Goal: Task Accomplishment & Management: Manage account settings

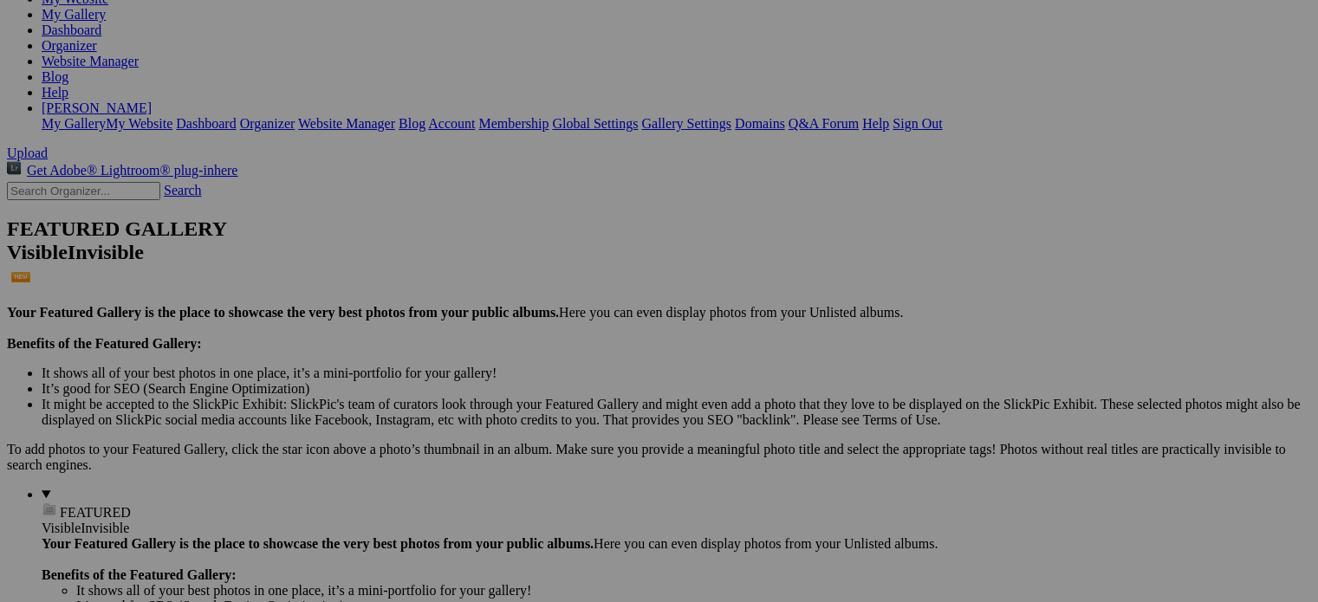
scroll to position [260, 0]
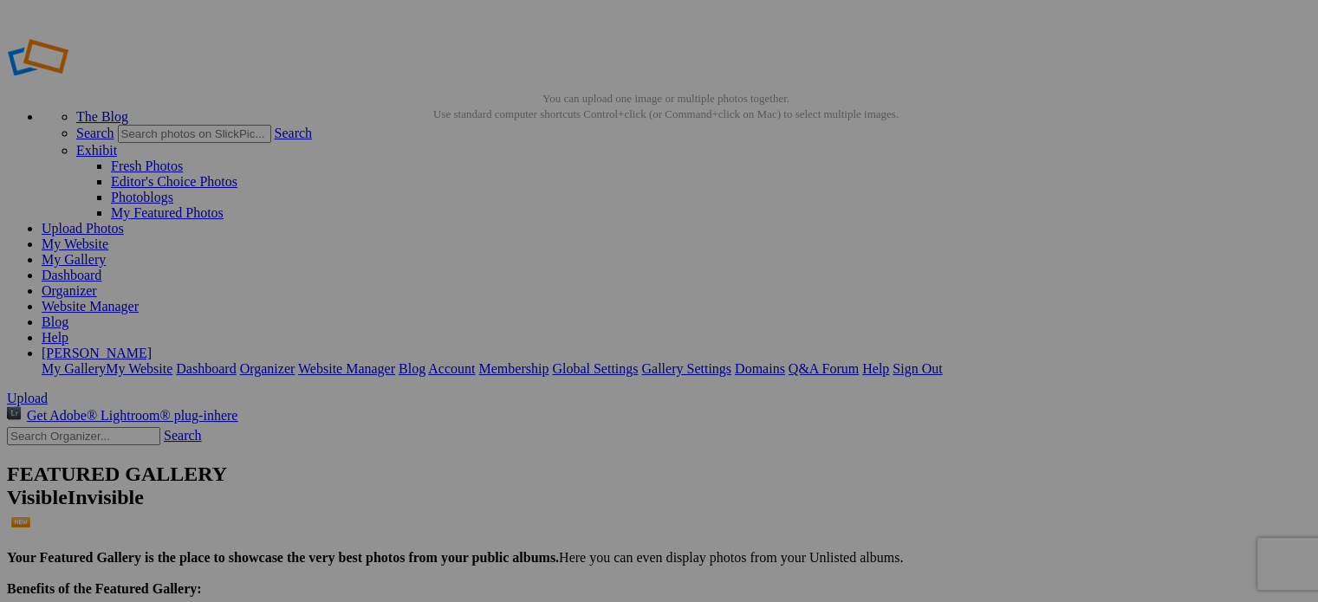
drag, startPoint x: 534, startPoint y: 331, endPoint x: 426, endPoint y: 322, distance: 107.8
type input "Bear Butte Barn MW"
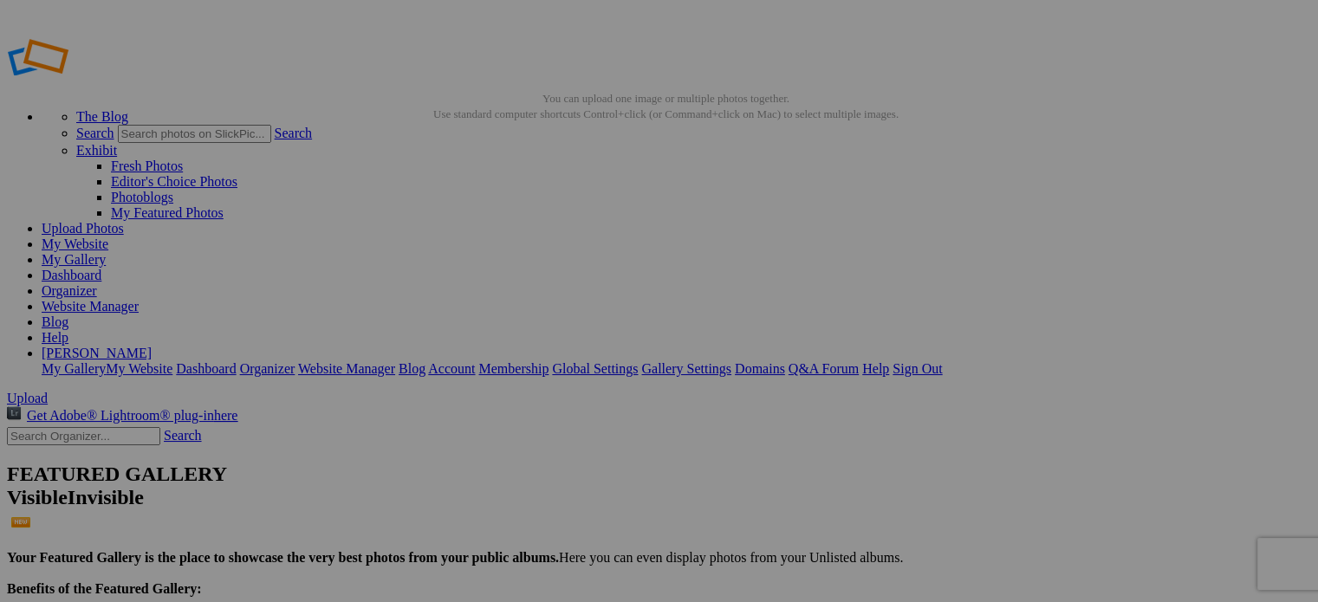
type input "Black Hills"
drag, startPoint x: 834, startPoint y: 315, endPoint x: 741, endPoint y: 314, distance: 92.7
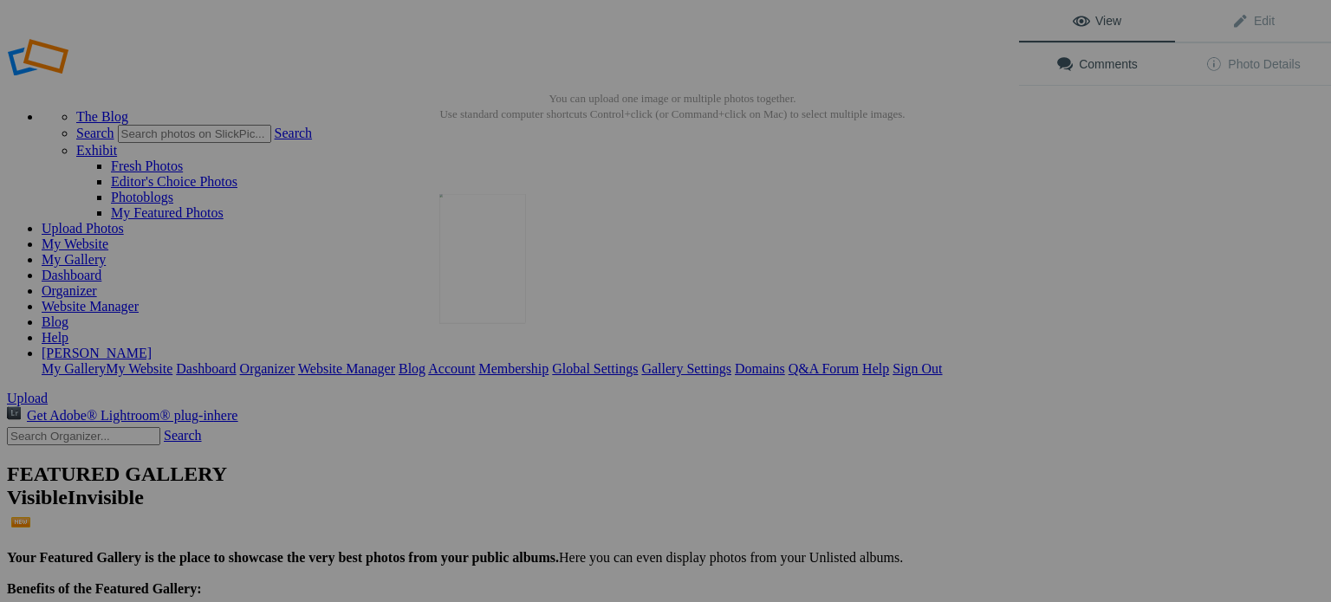
click at [484, 266] on img at bounding box center [482, 259] width 87 height 130
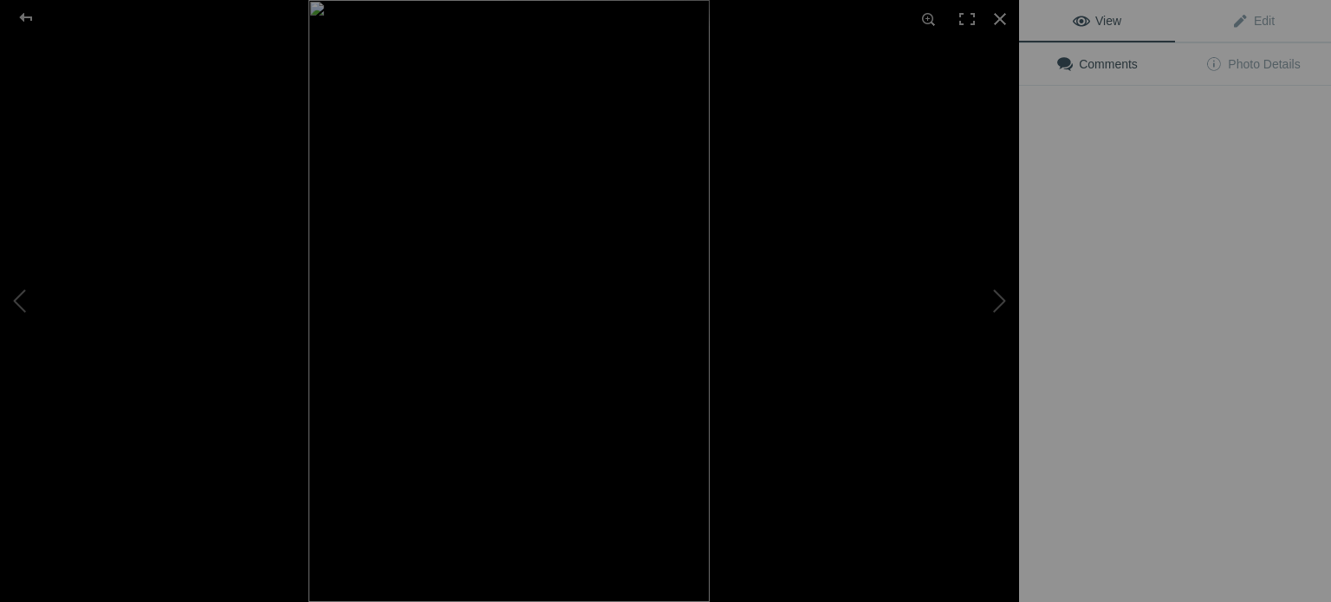
type input "Devils Tower Sunrise"
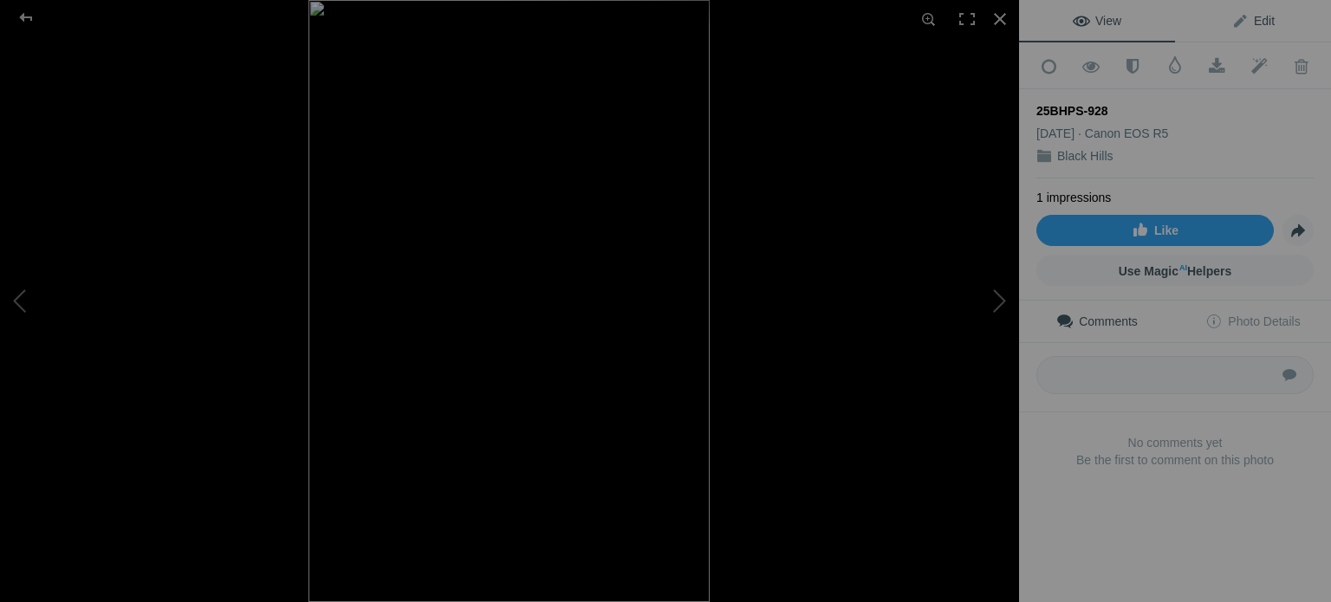
click at [1247, 23] on span "Edit" at bounding box center [1252, 21] width 43 height 14
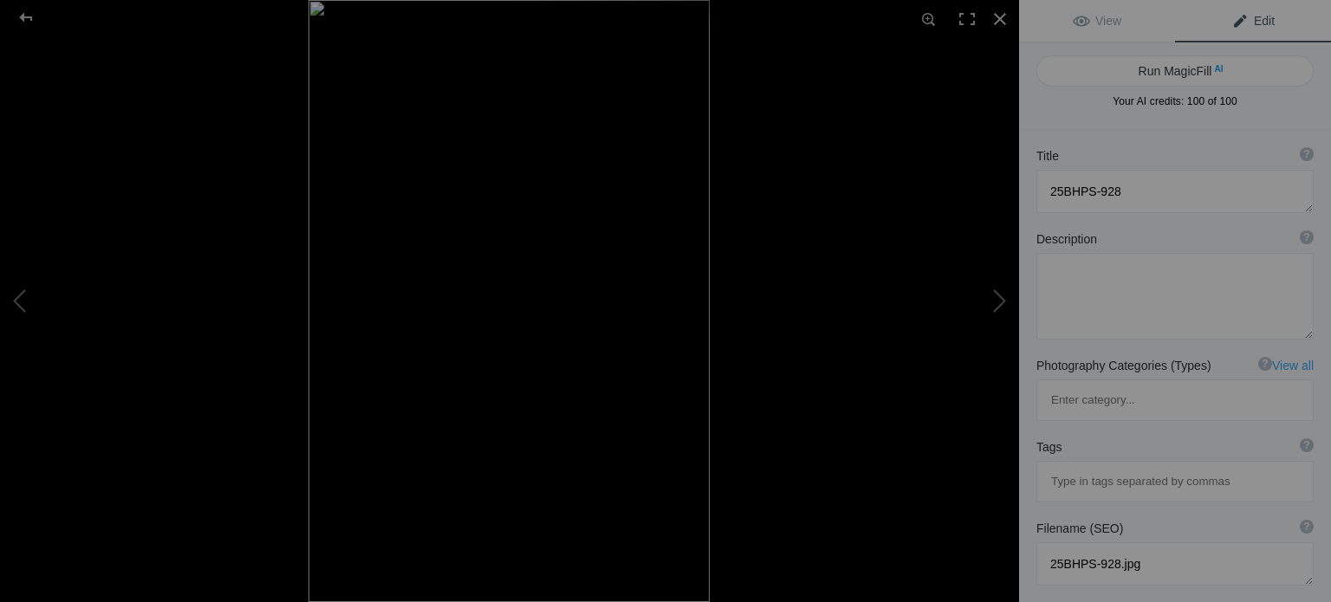
click at [1061, 236] on b "Description" at bounding box center [1066, 238] width 61 height 17
drag, startPoint x: 1071, startPoint y: 264, endPoint x: 1081, endPoint y: 264, distance: 10.4
click at [1074, 264] on textarea at bounding box center [1174, 296] width 277 height 87
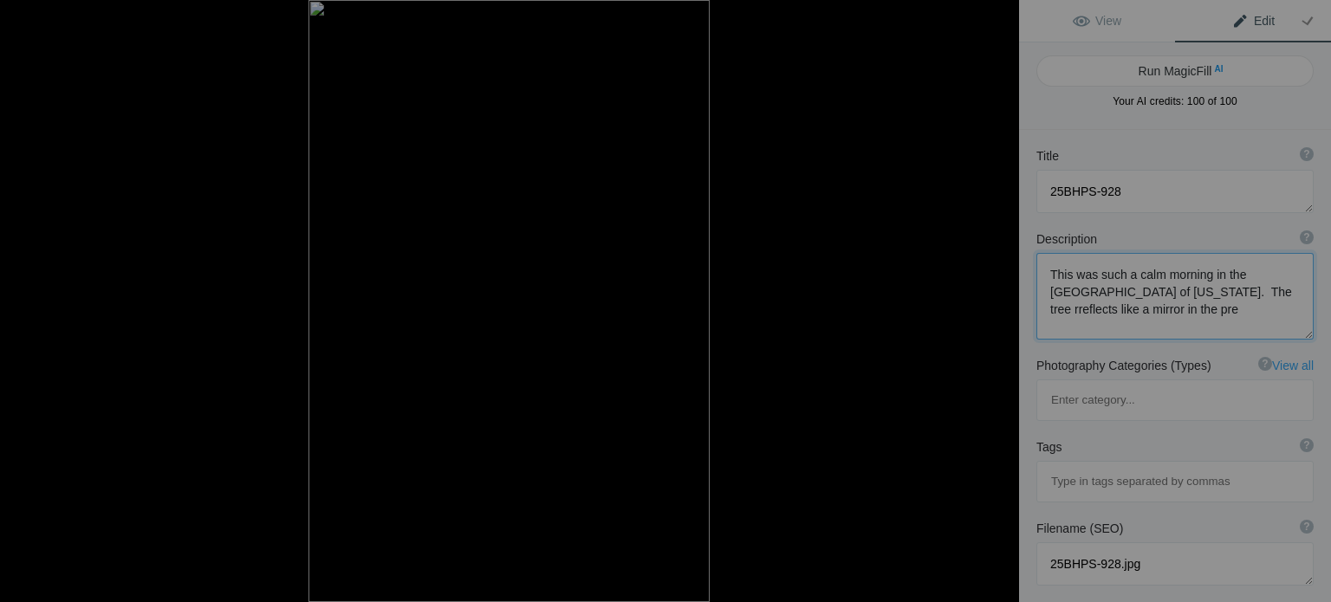
type textarea "This was such a calm morning in the Western Black Hills of South Dakota. The tr…"
click at [1039, 178] on textarea at bounding box center [1174, 191] width 277 height 43
type textarea "25BHPS-928"
click at [1159, 310] on textarea at bounding box center [1174, 296] width 277 height 87
drag, startPoint x: 1139, startPoint y: 311, endPoint x: 1151, endPoint y: 311, distance: 11.3
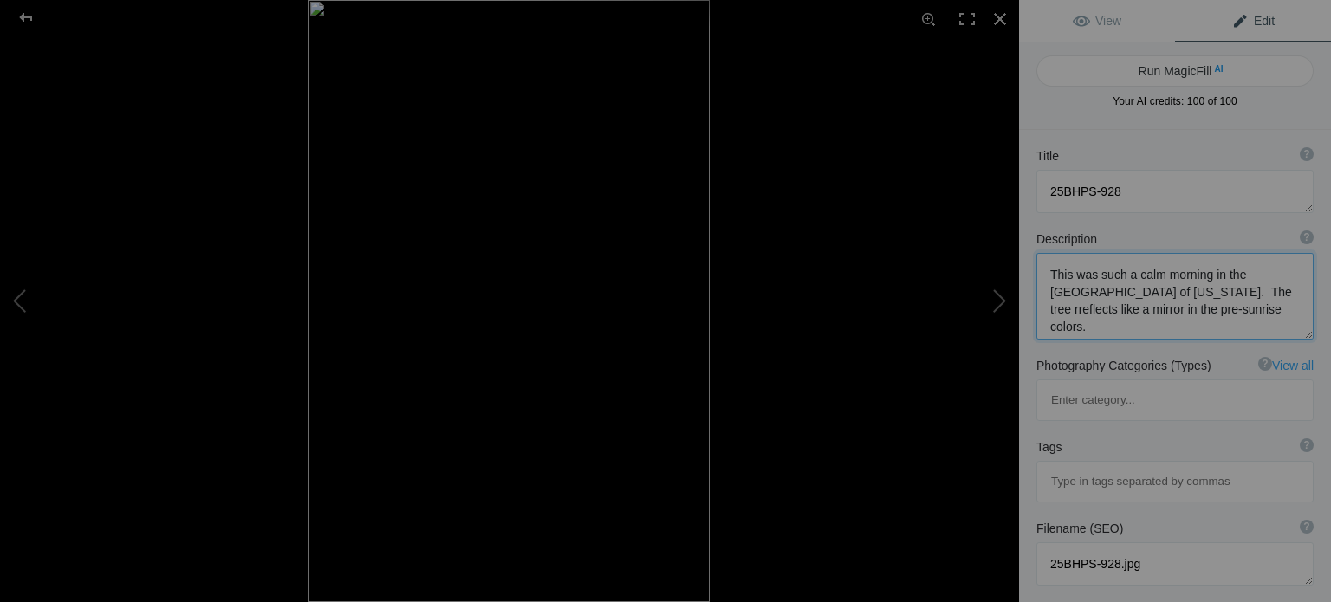
click at [1141, 311] on textarea at bounding box center [1174, 296] width 277 height 87
click at [1220, 328] on textarea at bounding box center [1174, 300] width 277 height 94
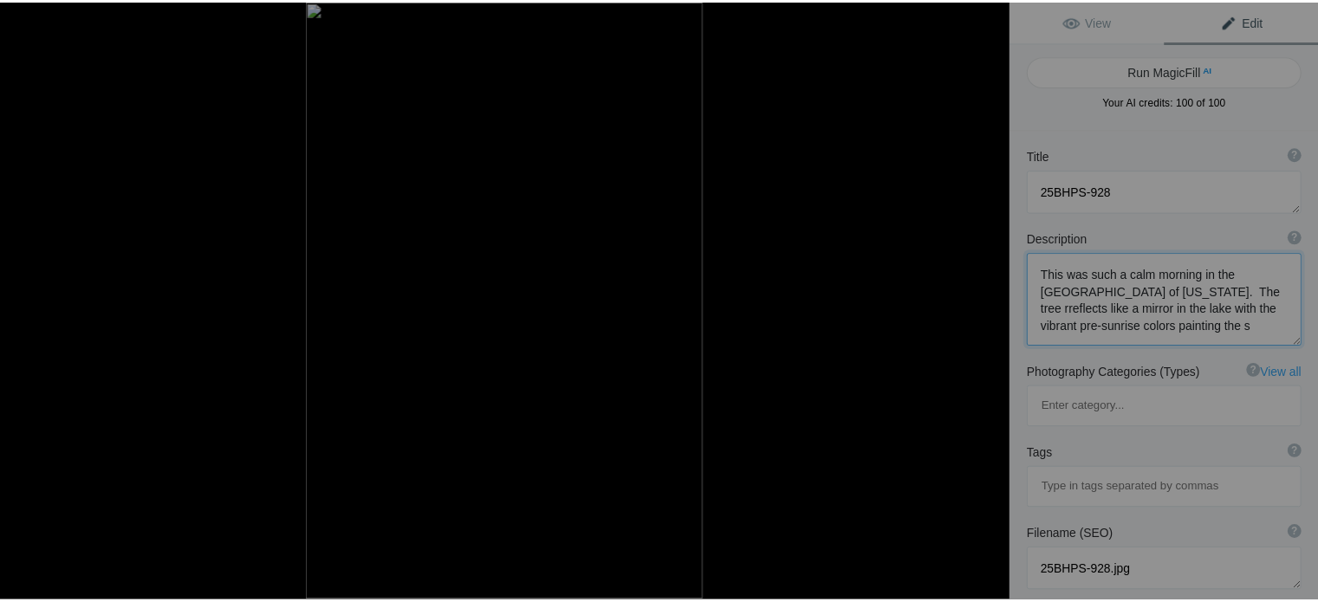
scroll to position [1, 0]
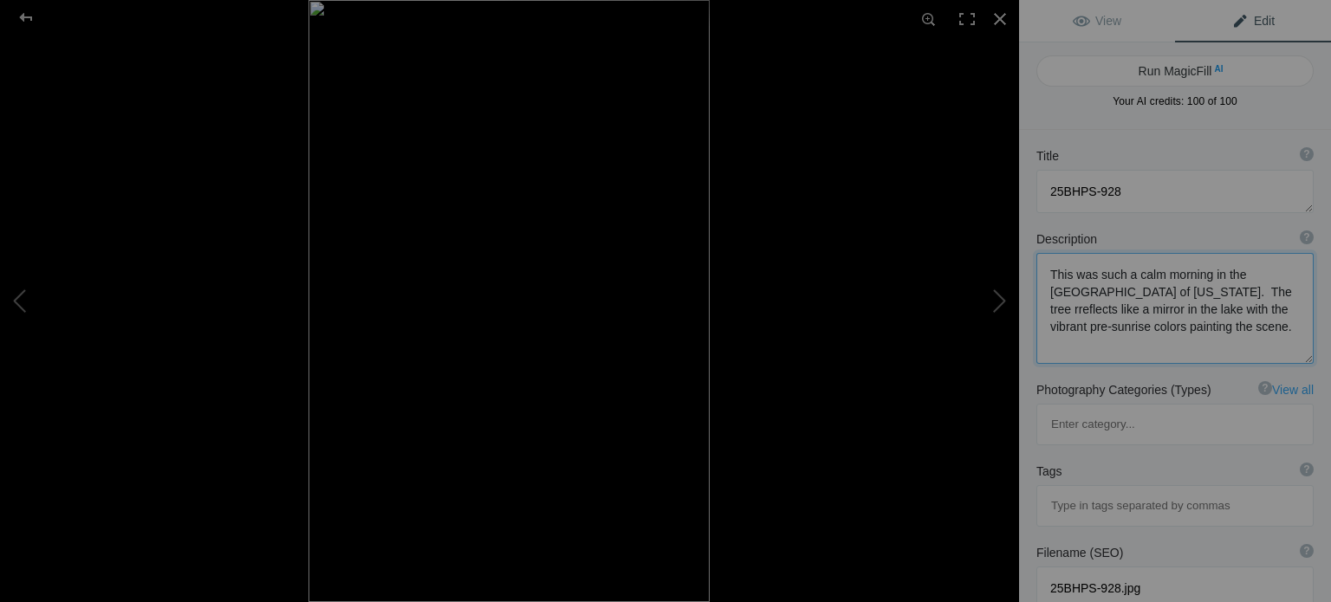
type textarea "This was such a calm morning in the Western Black Hills of South Dakota. The tr…"
drag, startPoint x: 1142, startPoint y: 191, endPoint x: 1036, endPoint y: 192, distance: 105.7
click at [1044, 190] on textarea at bounding box center [1174, 191] width 277 height 43
type textarea "Mirror Reflection"
click at [1100, 23] on span "View" at bounding box center [1097, 21] width 49 height 14
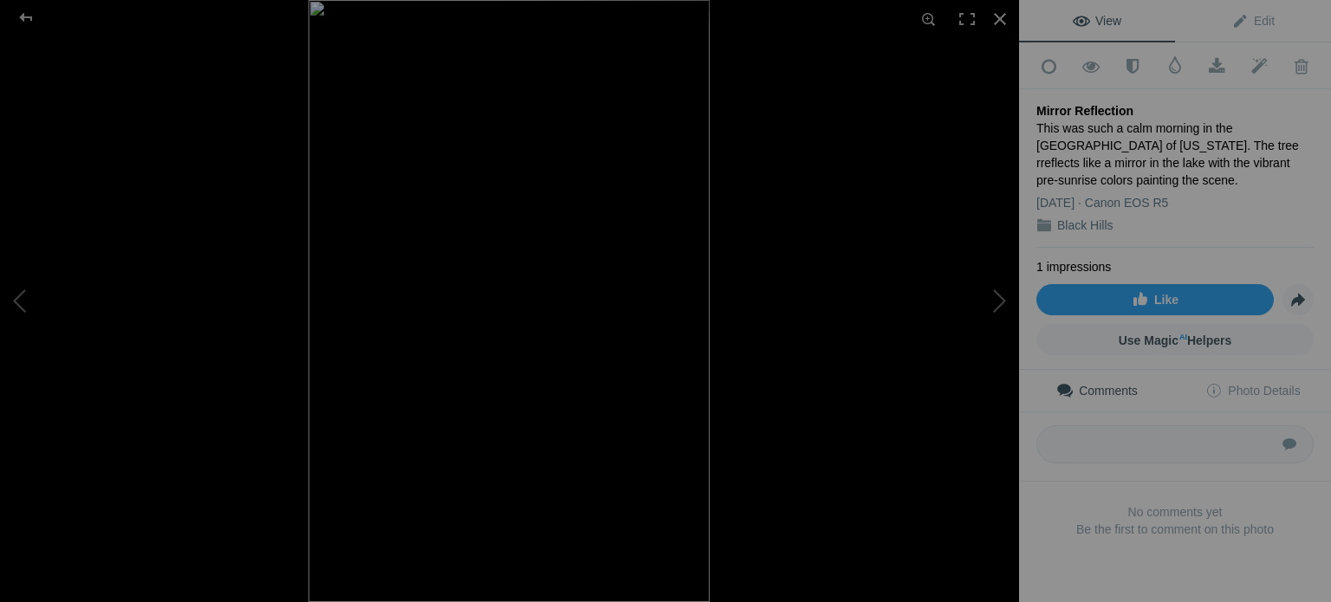
drag, startPoint x: 1137, startPoint y: 172, endPoint x: 1027, endPoint y: 101, distance: 131.0
click at [1027, 101] on div "Add to Quick Collection Remove from Quick Collection Hide from Public View Unhi…" at bounding box center [1175, 318] width 312 height 553
copy div "Mirror Reflection This was such a calm morning in the Western Black Hills of So…"
click at [1290, 65] on span at bounding box center [1301, 66] width 42 height 17
copy div "Mirror Reflection This was such a calm morning in the Western Black Hills of So…"
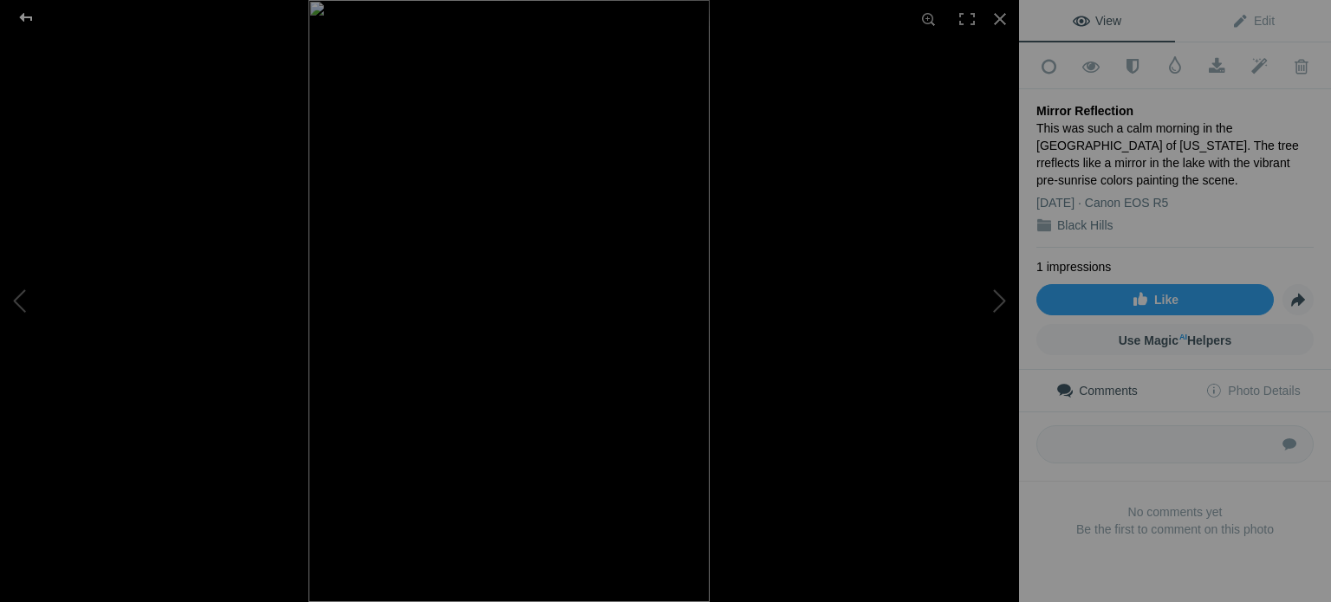
click at [36, 18] on div at bounding box center [26, 17] width 62 height 35
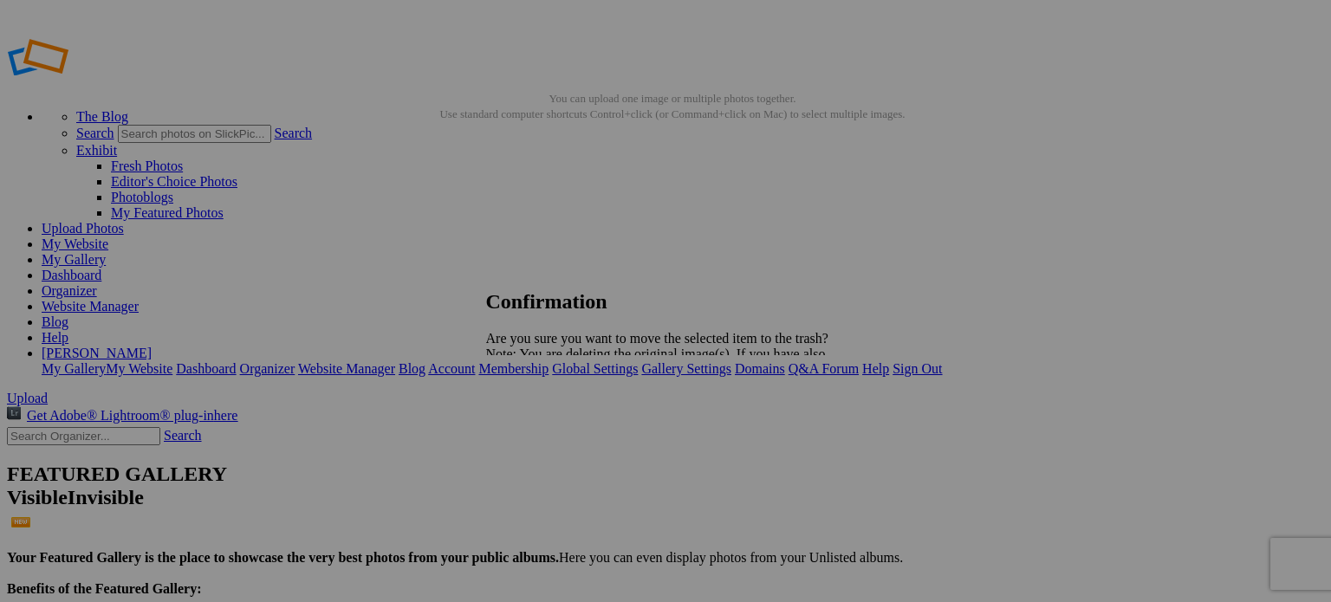
drag, startPoint x: 816, startPoint y: 415, endPoint x: 821, endPoint y: 425, distance: 10.9
click at [544, 415] on span "Yes" at bounding box center [534, 414] width 20 height 15
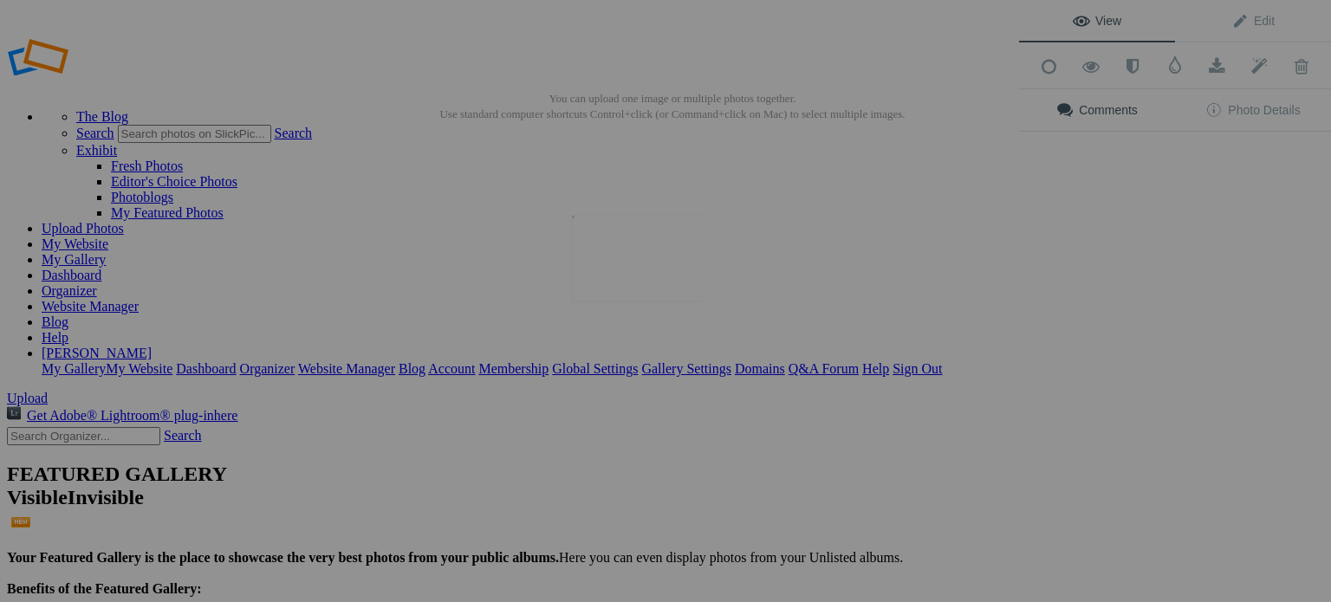
click at [645, 278] on img at bounding box center [637, 259] width 130 height 87
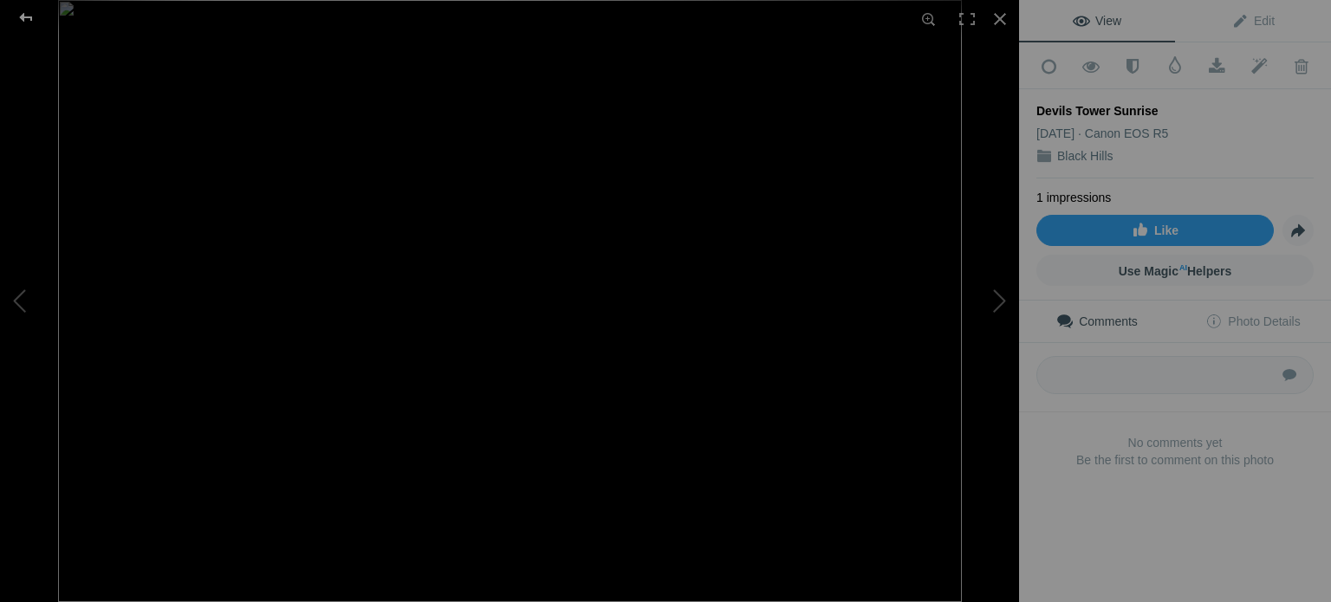
click at [32, 10] on div at bounding box center [26, 17] width 62 height 35
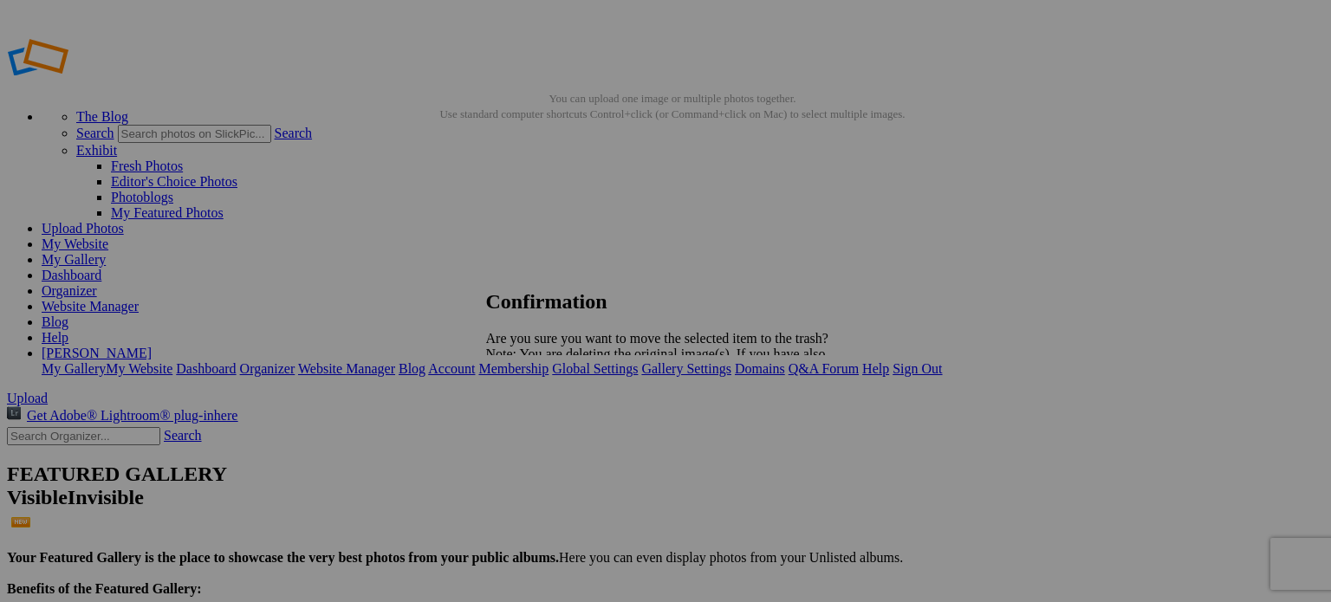
click at [544, 412] on span "Yes" at bounding box center [534, 414] width 20 height 15
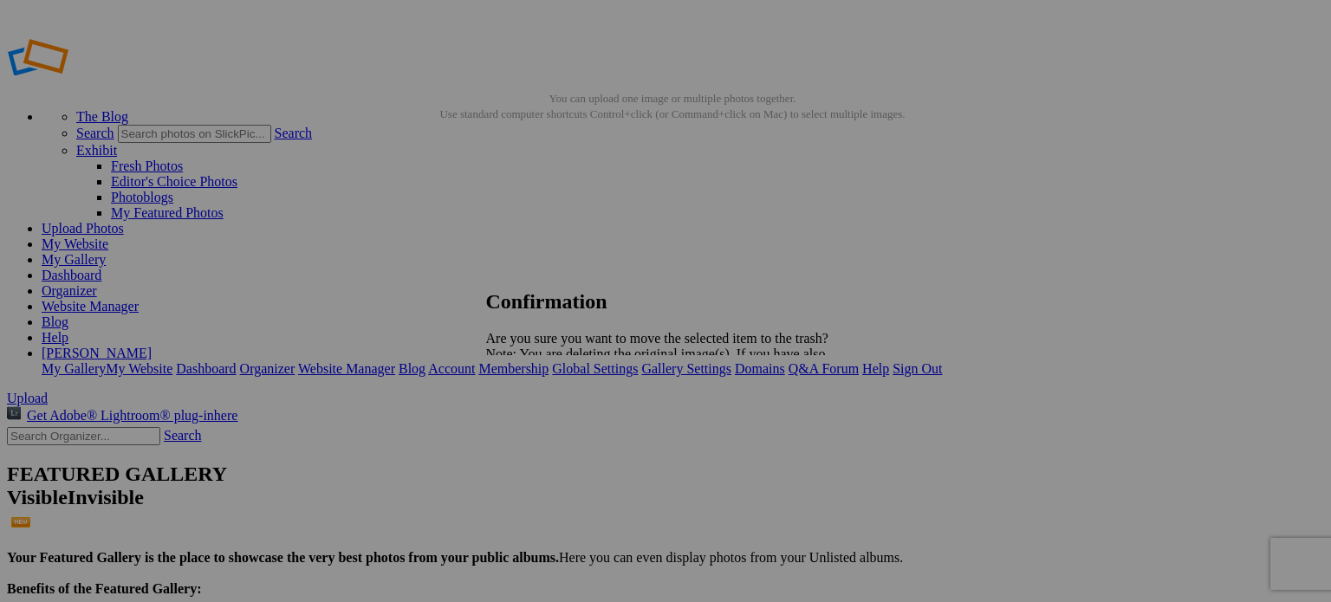
drag, startPoint x: 818, startPoint y: 413, endPoint x: 753, endPoint y: 376, distance: 74.9
click at [544, 412] on span "Yes" at bounding box center [534, 414] width 20 height 15
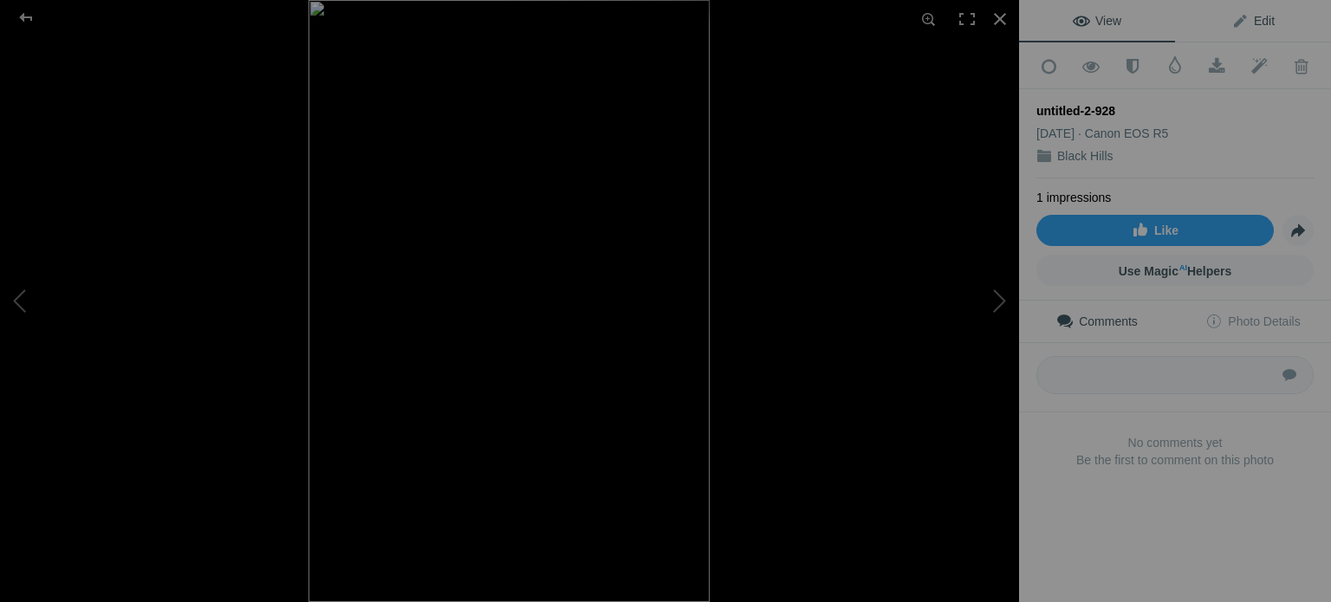
click at [1256, 19] on span "Edit" at bounding box center [1252, 21] width 43 height 14
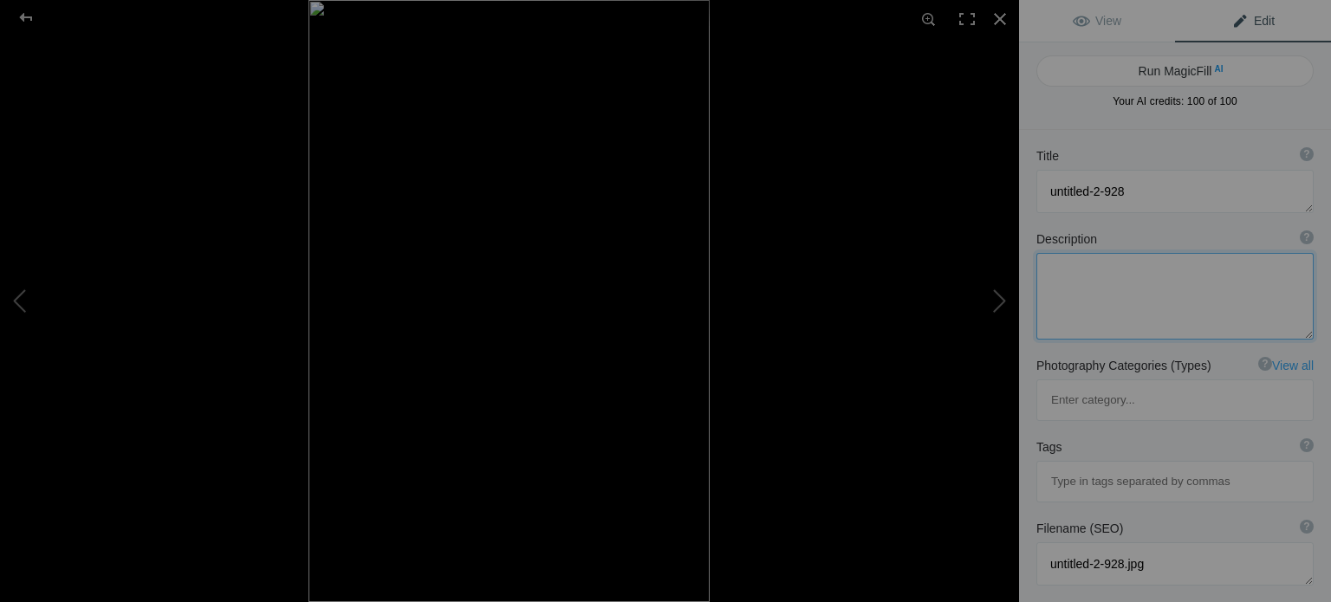
click at [1092, 269] on textarea at bounding box center [1174, 296] width 277 height 87
paste textarea "Mirror Reflection This was such a calm morning in the Western Black Hills of So…"
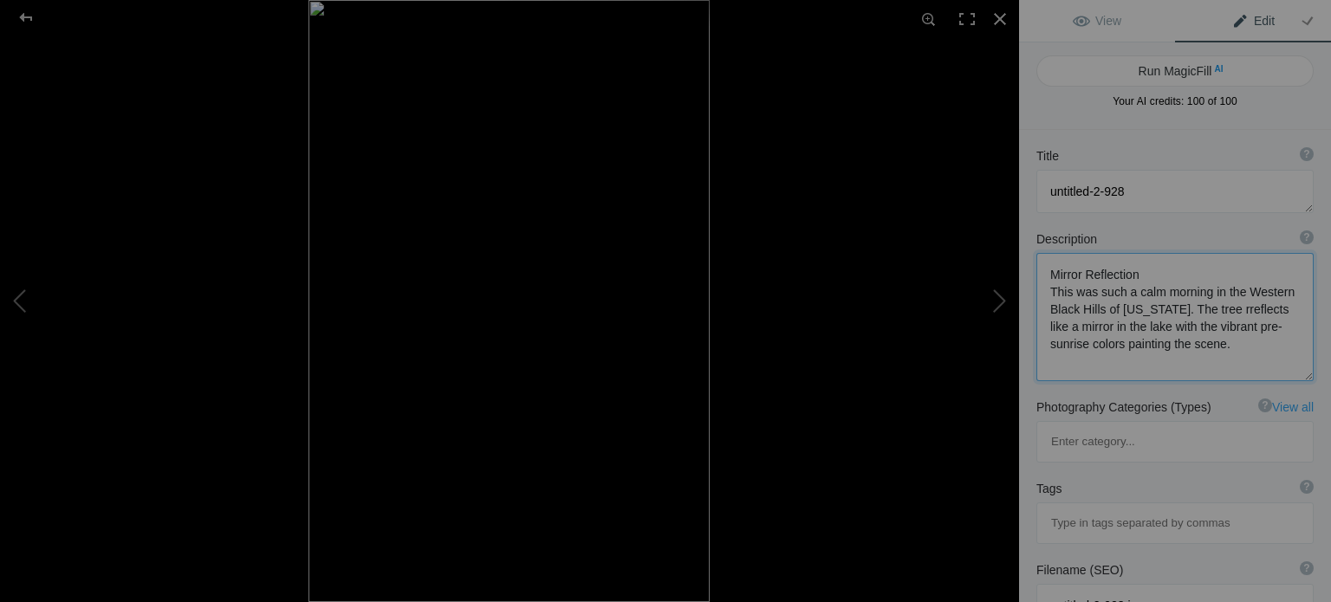
drag, startPoint x: 1151, startPoint y: 269, endPoint x: 1053, endPoint y: 263, distance: 98.2
click at [1053, 263] on textarea at bounding box center [1174, 317] width 277 height 128
type textarea "This was such a calm morning in the Western Black Hills of South Dakota. The tr…"
drag, startPoint x: 1140, startPoint y: 197, endPoint x: 1040, endPoint y: 198, distance: 100.5
click at [1040, 198] on textarea at bounding box center [1174, 191] width 277 height 43
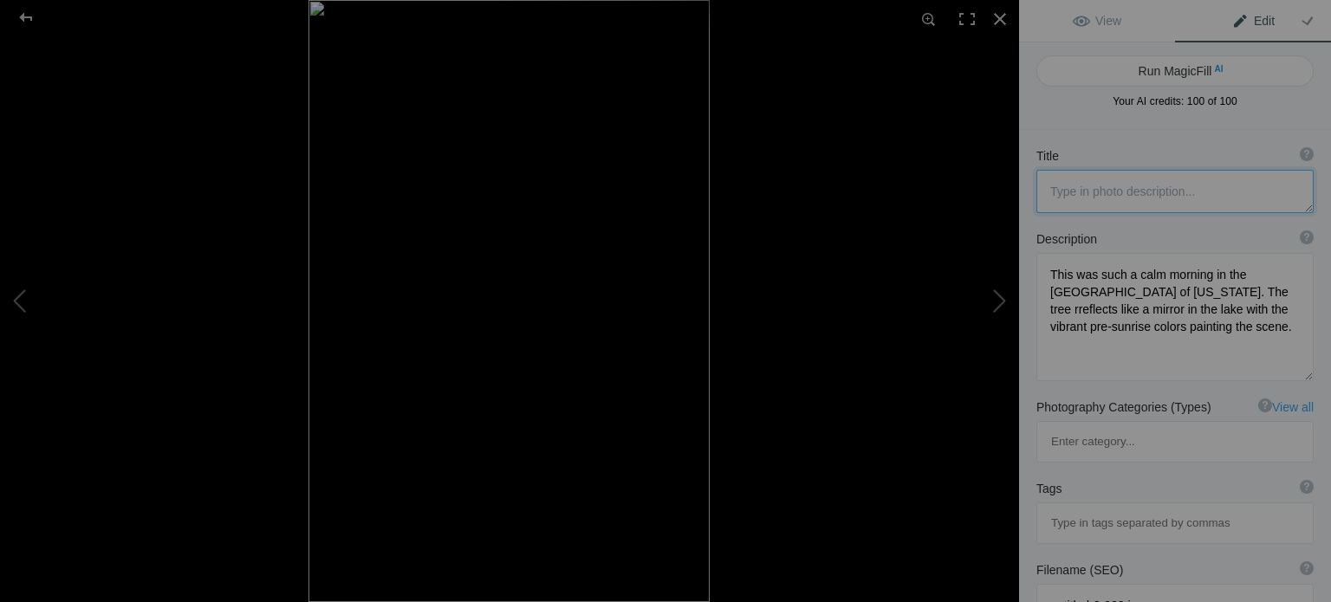
paste textarea "Mirror Reflection"
type textarea "Mirror Reflection"
click at [1106, 480] on div "Tags ? Tags are keywords that describe images. For SEO purposes, do not tag pho…" at bounding box center [1174, 488] width 277 height 17
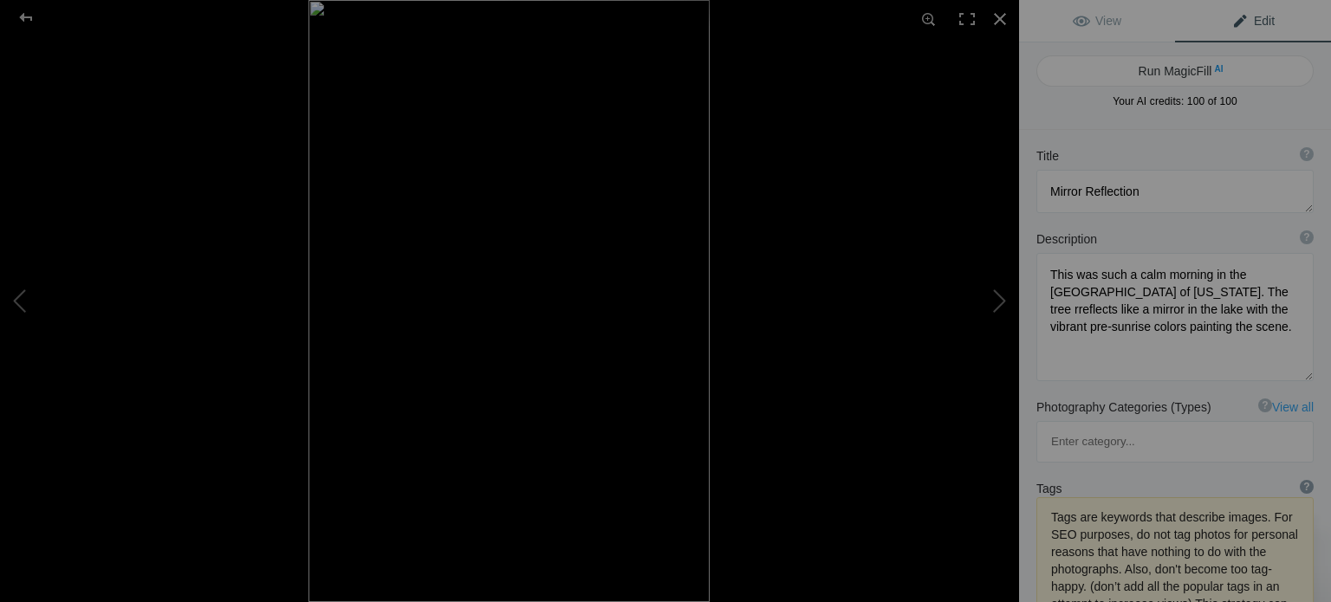
click at [1300, 480] on div "?" at bounding box center [1307, 487] width 14 height 14
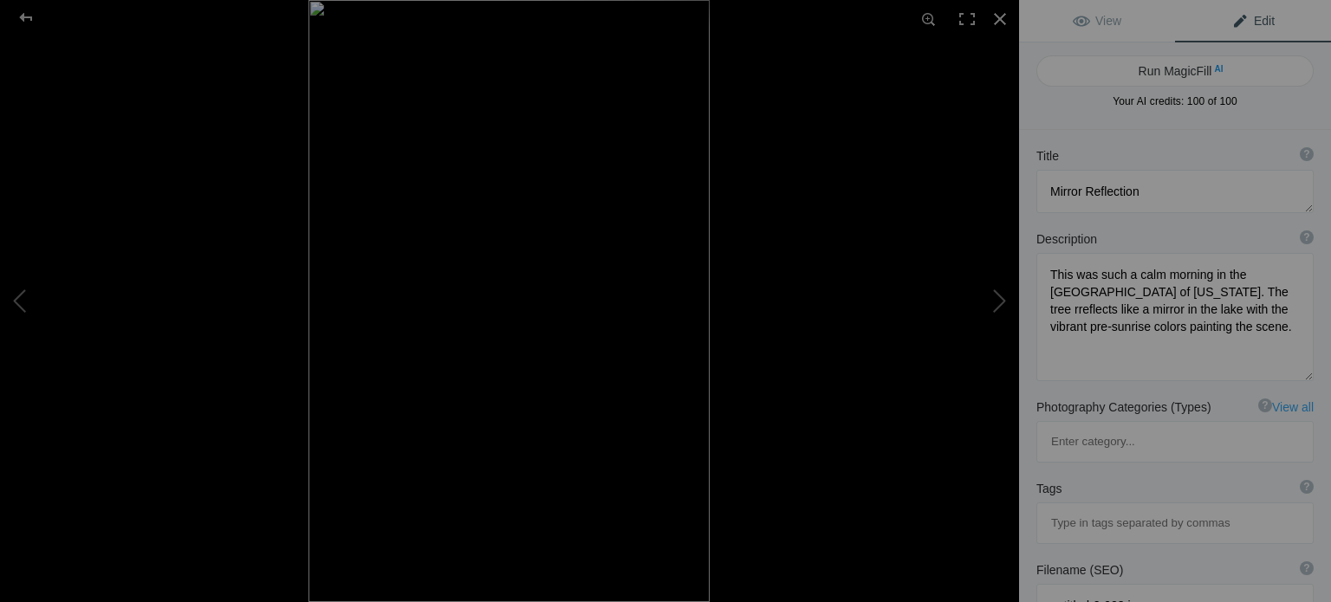
click at [1147, 471] on div "Tags ? Tags are keywords that describe images. For SEO purposes, do not tag pho…" at bounding box center [1175, 511] width 312 height 81
click at [1109, 480] on div "Tags ? Tags are keywords that describe images. For SEO purposes, do not tag pho…" at bounding box center [1174, 488] width 277 height 17
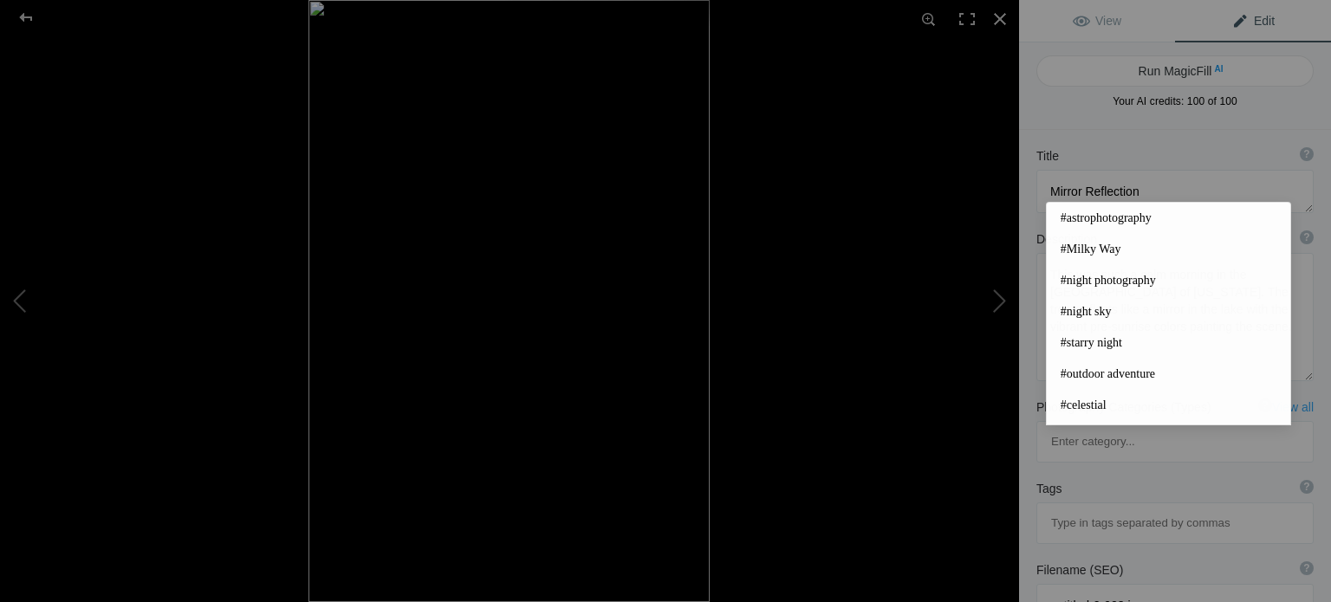
drag, startPoint x: 1104, startPoint y: 441, endPoint x: 1113, endPoint y: 439, distance: 8.8
click at [1105, 508] on input at bounding box center [1175, 523] width 258 height 31
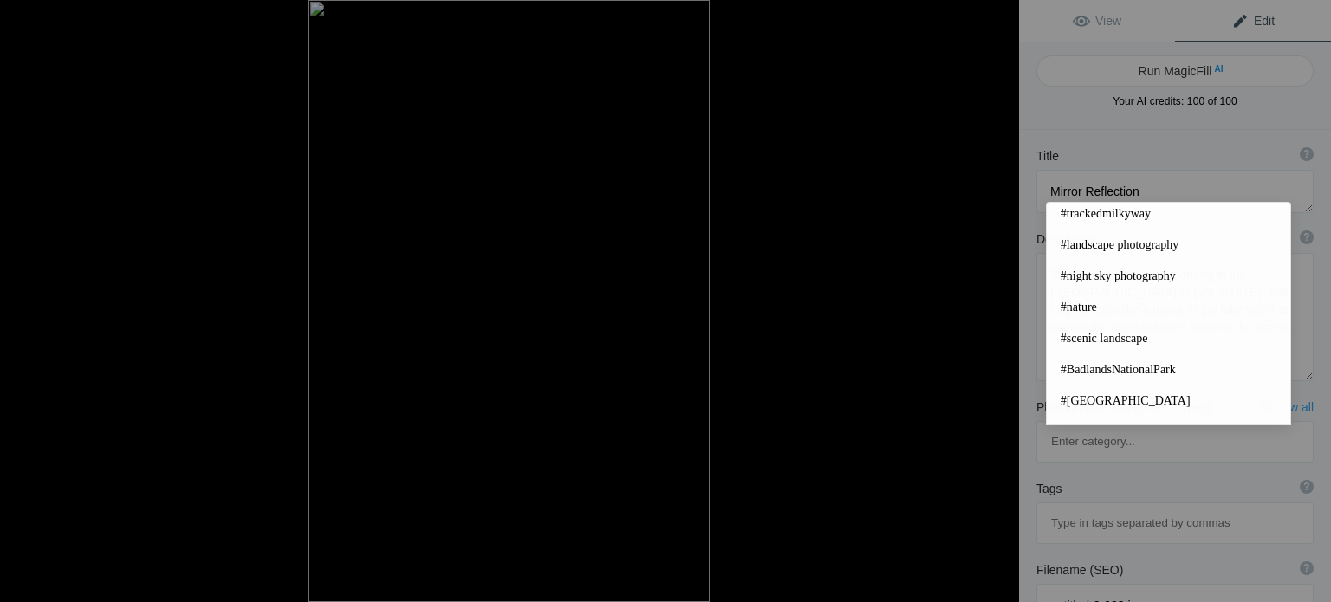
scroll to position [234, 0]
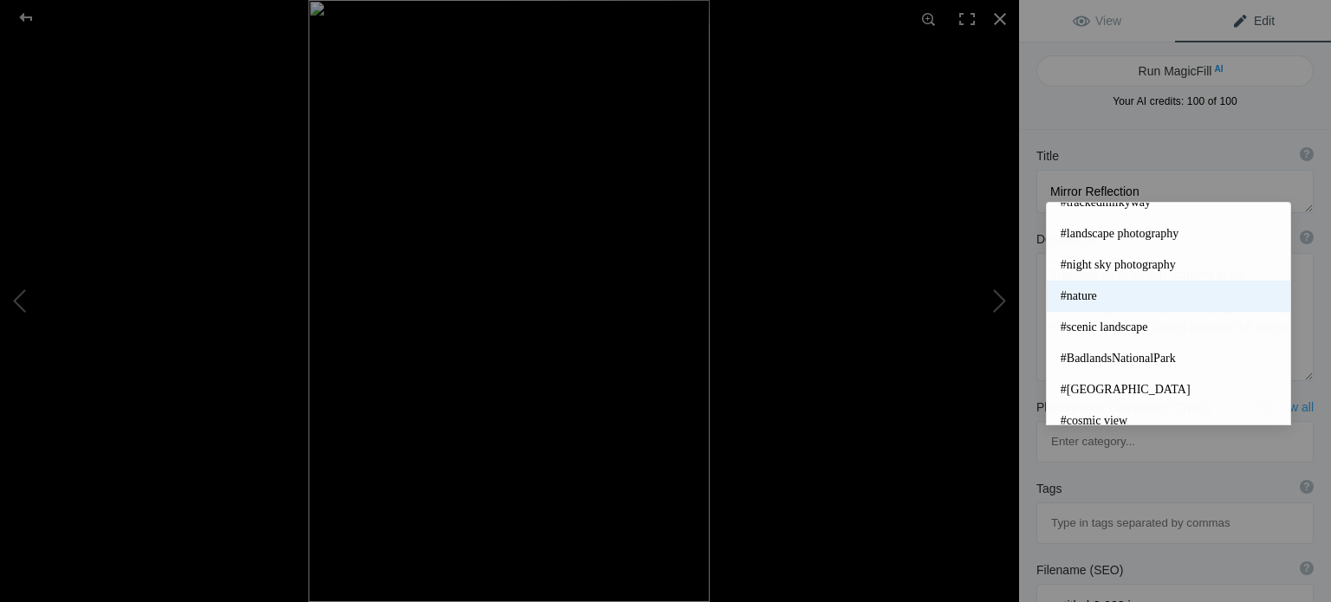
click at [1089, 300] on span "#nature" at bounding box center [1169, 296] width 216 height 17
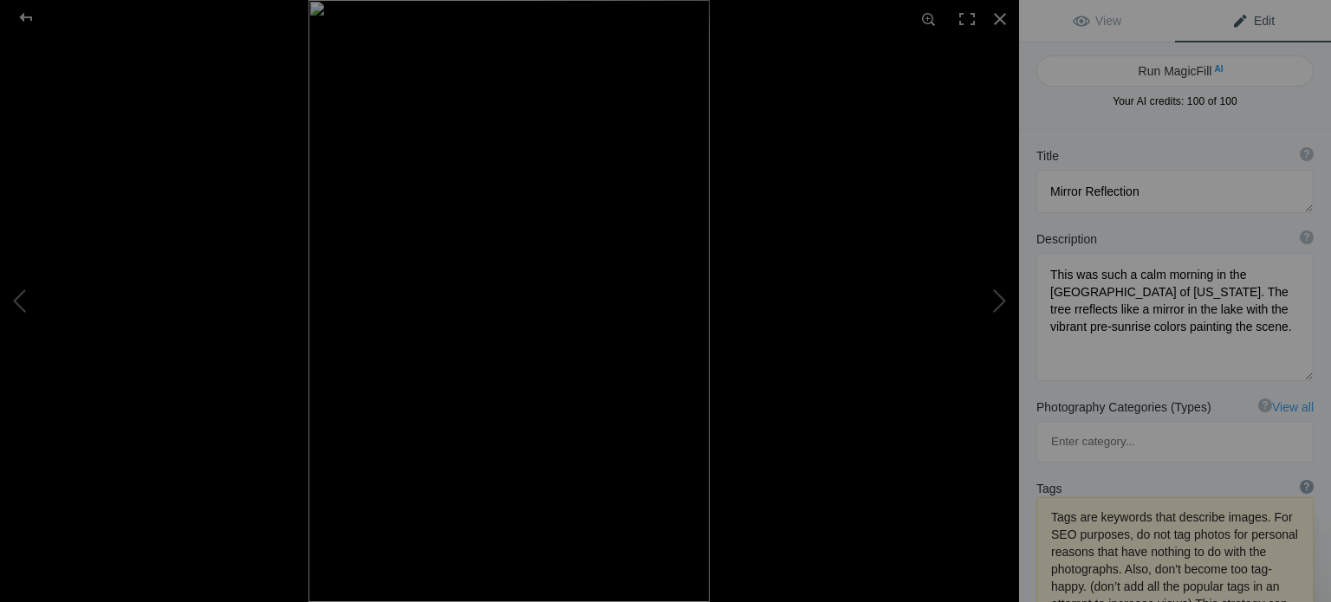
click at [1300, 480] on div "?" at bounding box center [1307, 487] width 14 height 14
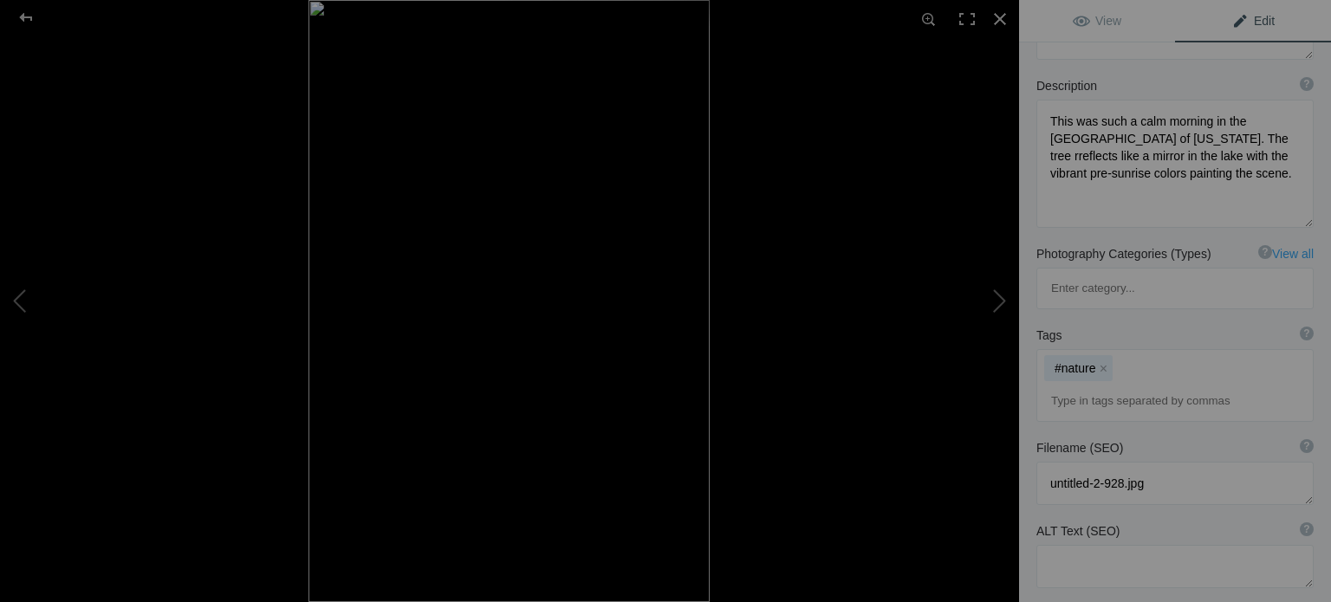
scroll to position [260, 0]
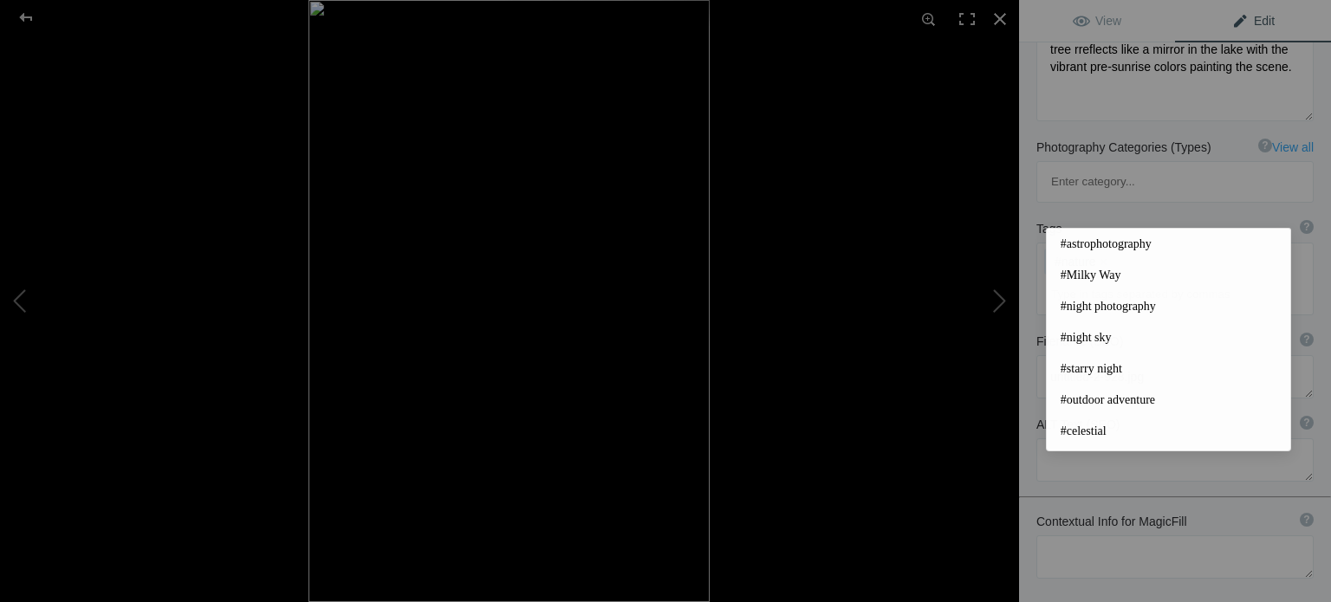
click at [1164, 279] on input at bounding box center [1175, 294] width 258 height 31
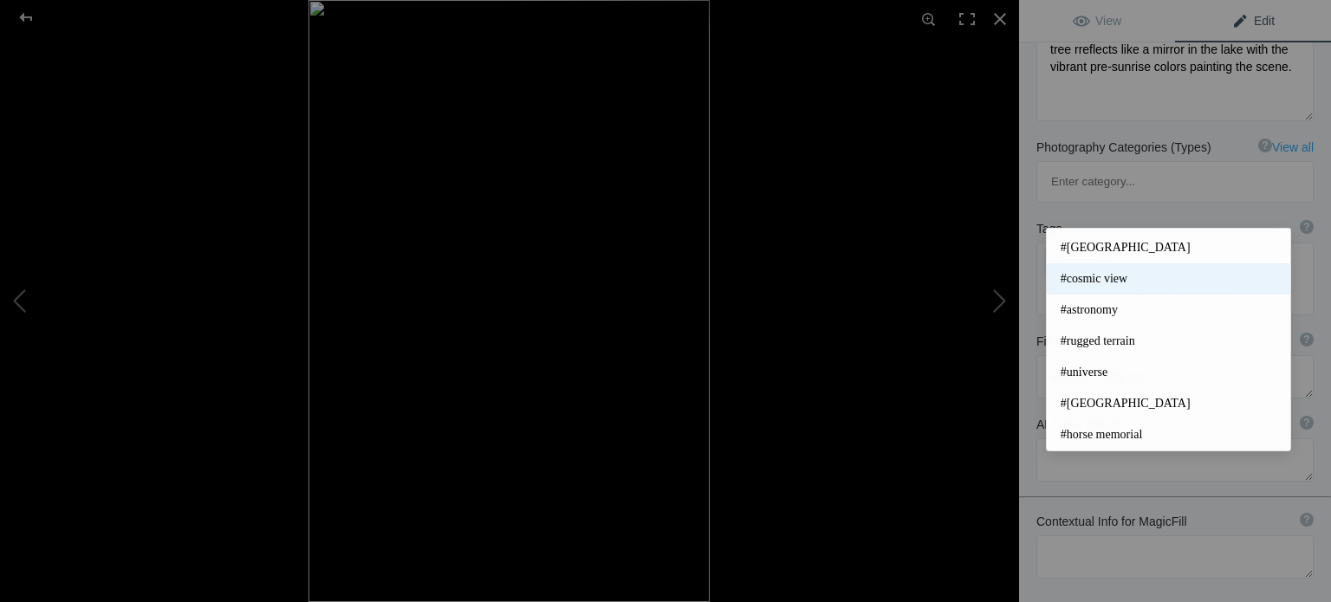
scroll to position [315, 0]
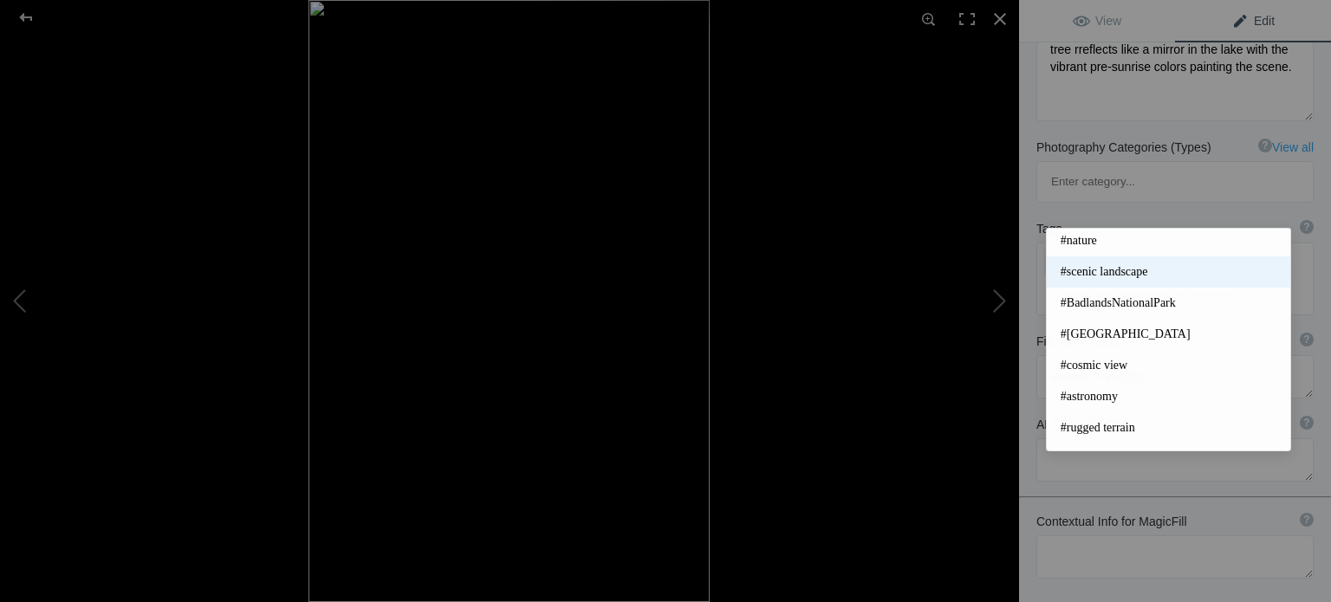
click at [1123, 273] on span "#scenic landscape" at bounding box center [1169, 271] width 216 height 17
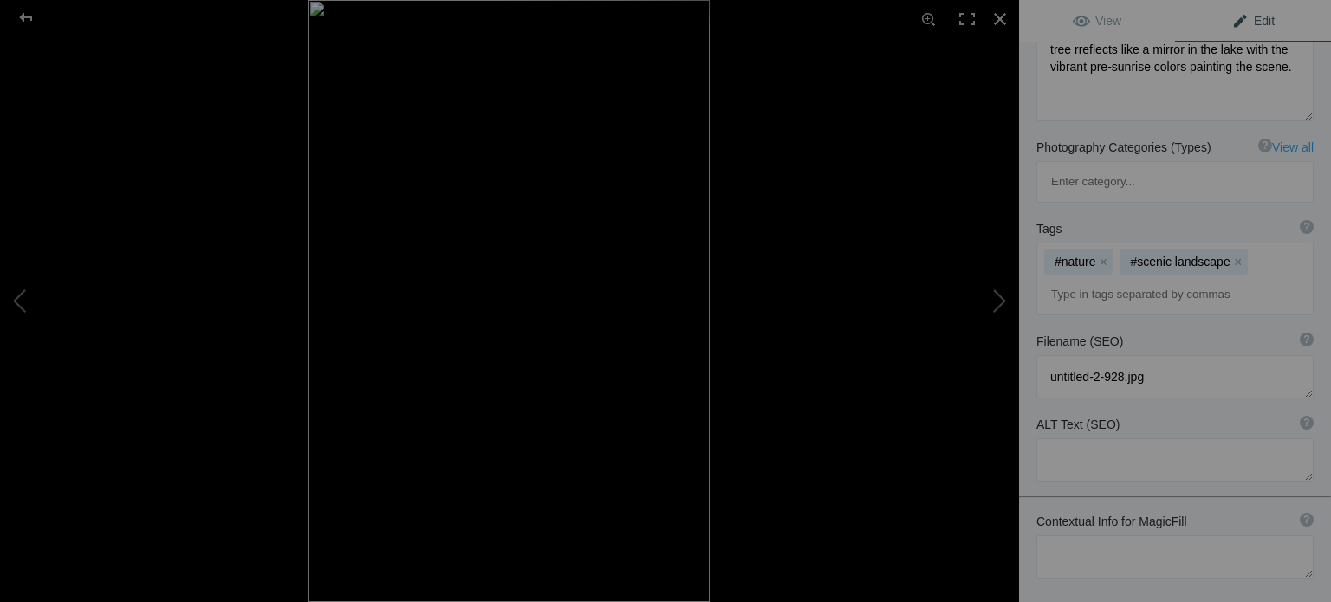
click at [1220, 279] on input at bounding box center [1175, 294] width 258 height 31
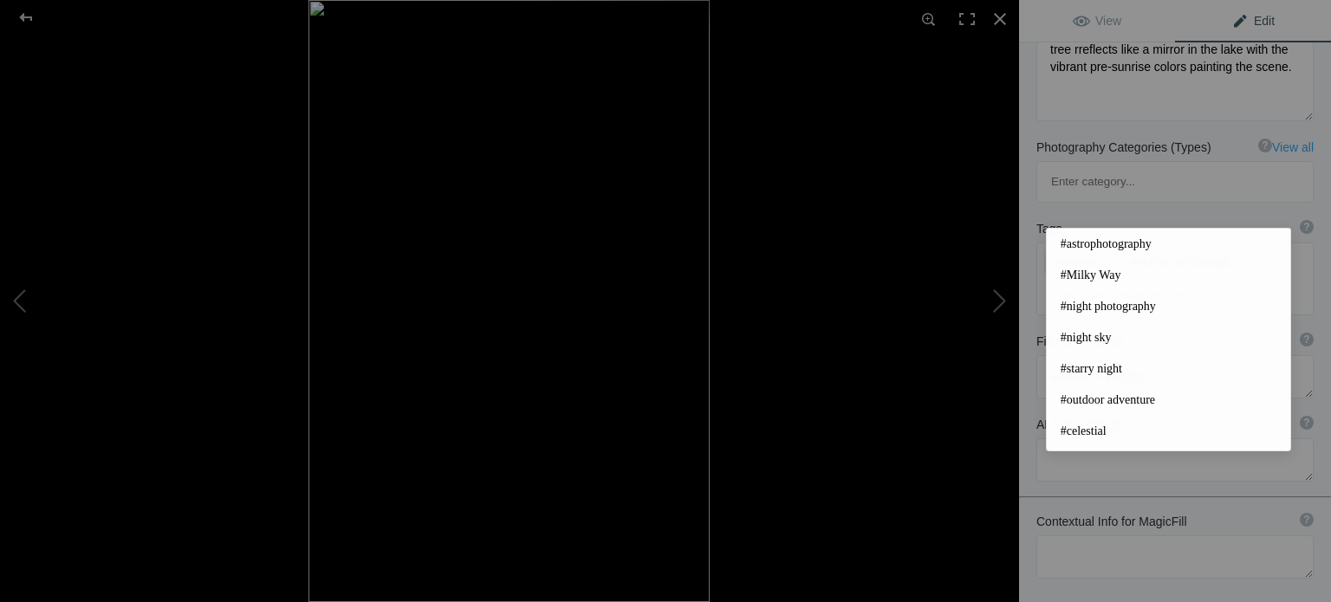
click at [1234, 279] on input at bounding box center [1175, 294] width 258 height 31
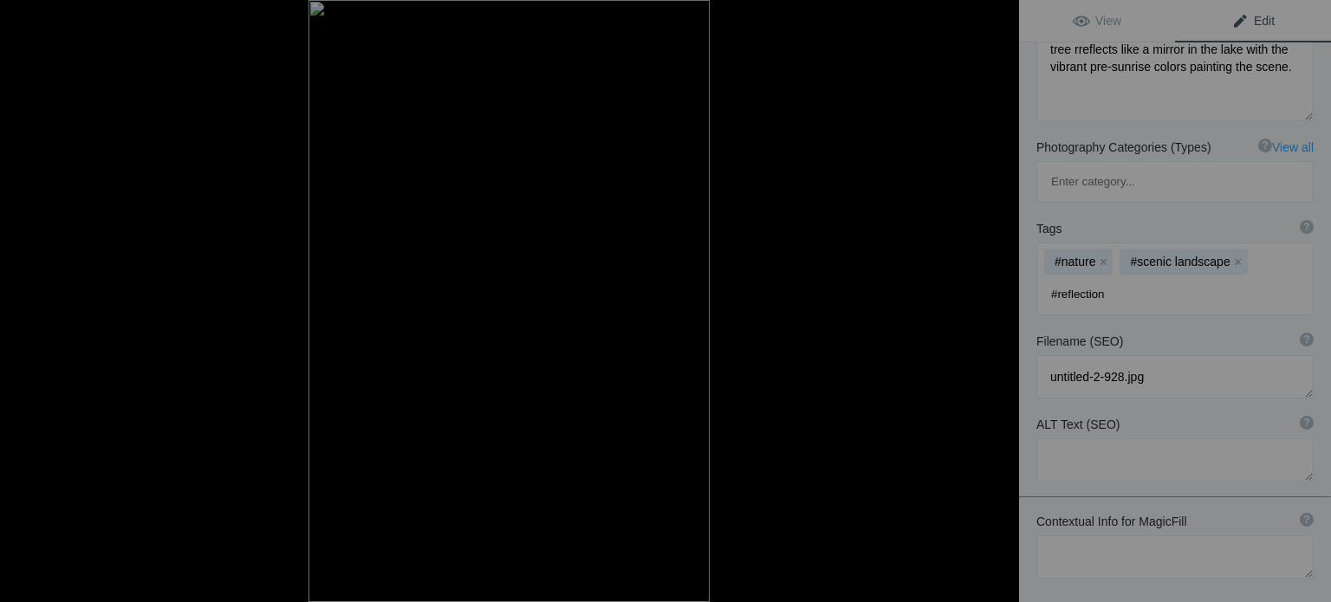
type input "#reflections"
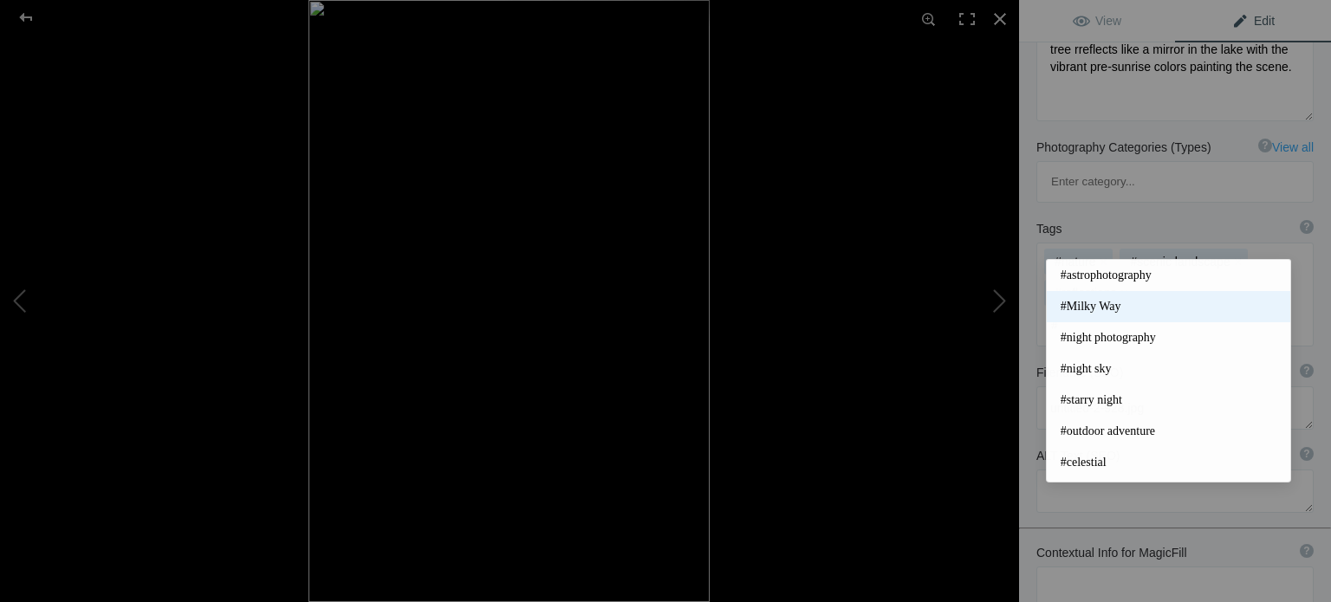
type input "#"
click at [1262, 305] on span "#Milky Way" at bounding box center [1169, 306] width 216 height 17
drag, startPoint x: 1145, startPoint y: 228, endPoint x: 1155, endPoint y: 230, distance: 9.7
click at [1147, 310] on input at bounding box center [1175, 325] width 258 height 31
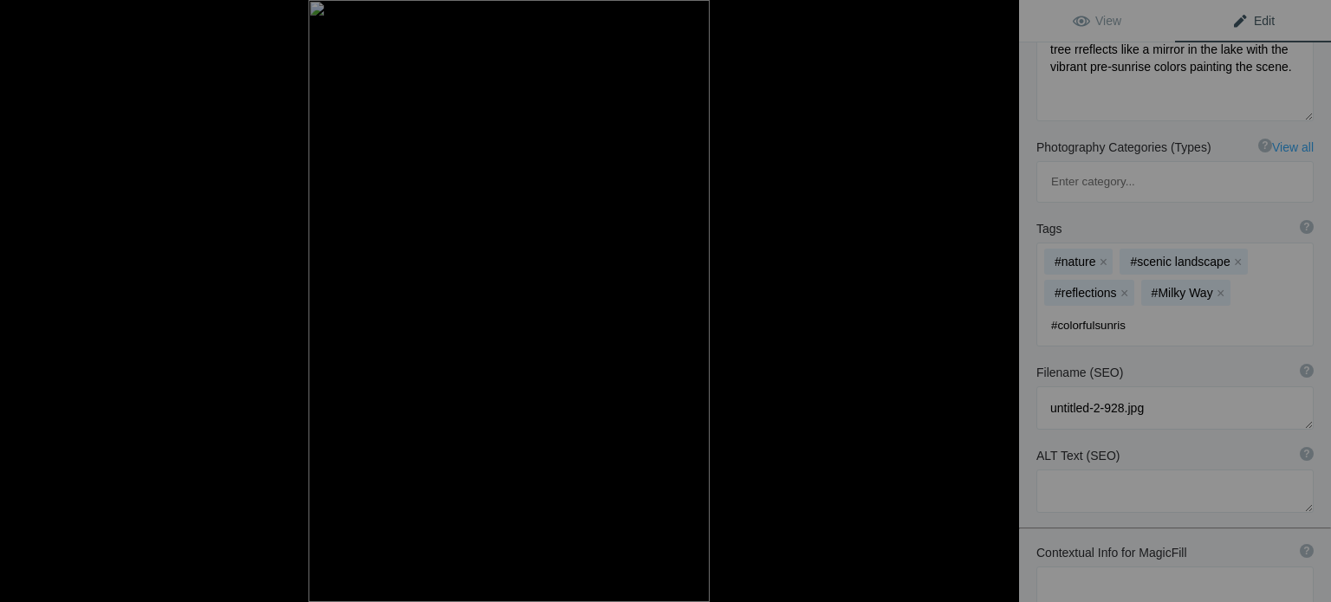
type input "#colorfulsunrise"
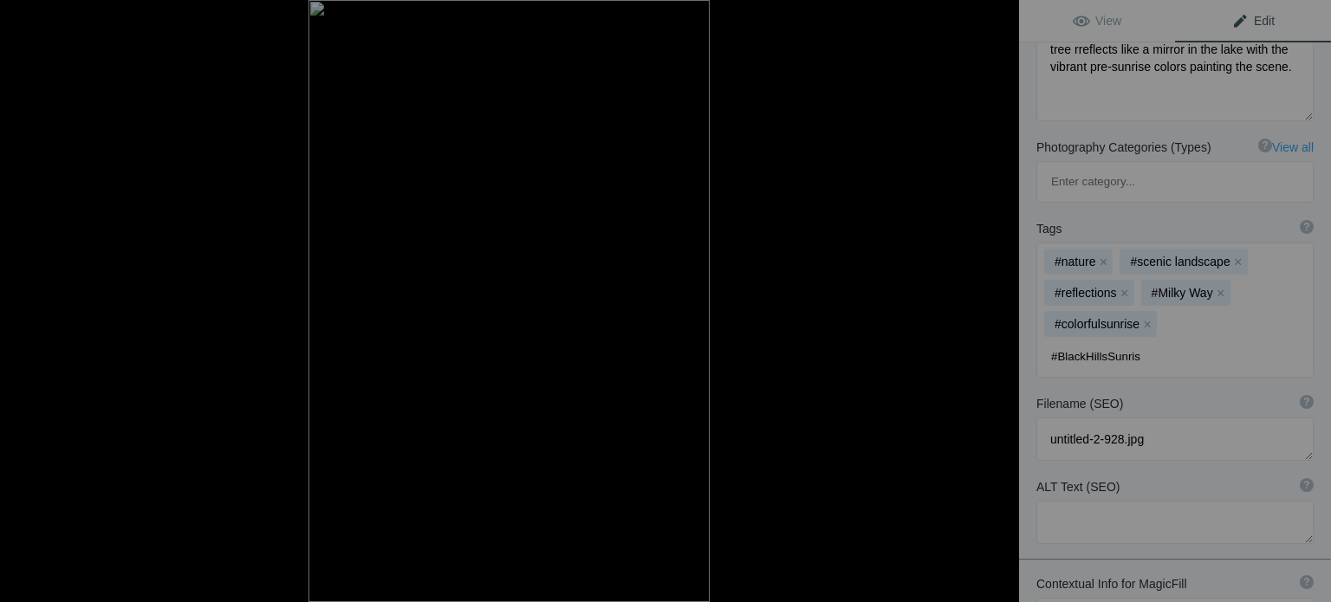
type input "#BlackHillsSunrise"
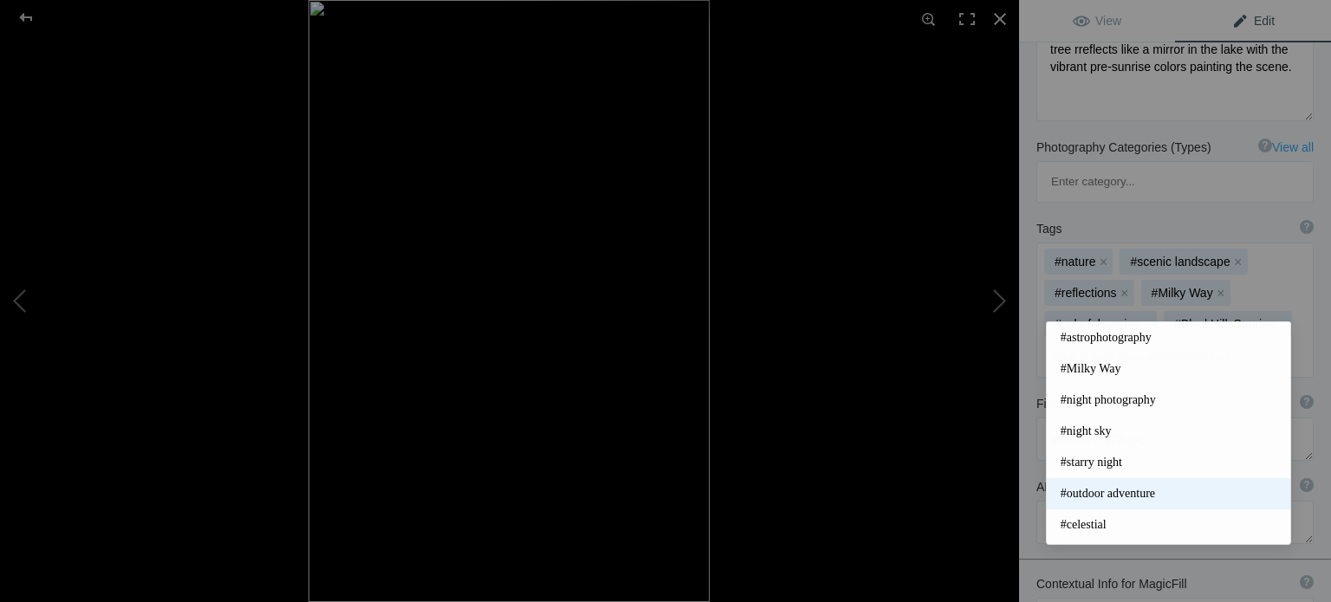
click at [1112, 492] on span "#outdoor adventure" at bounding box center [1169, 493] width 216 height 17
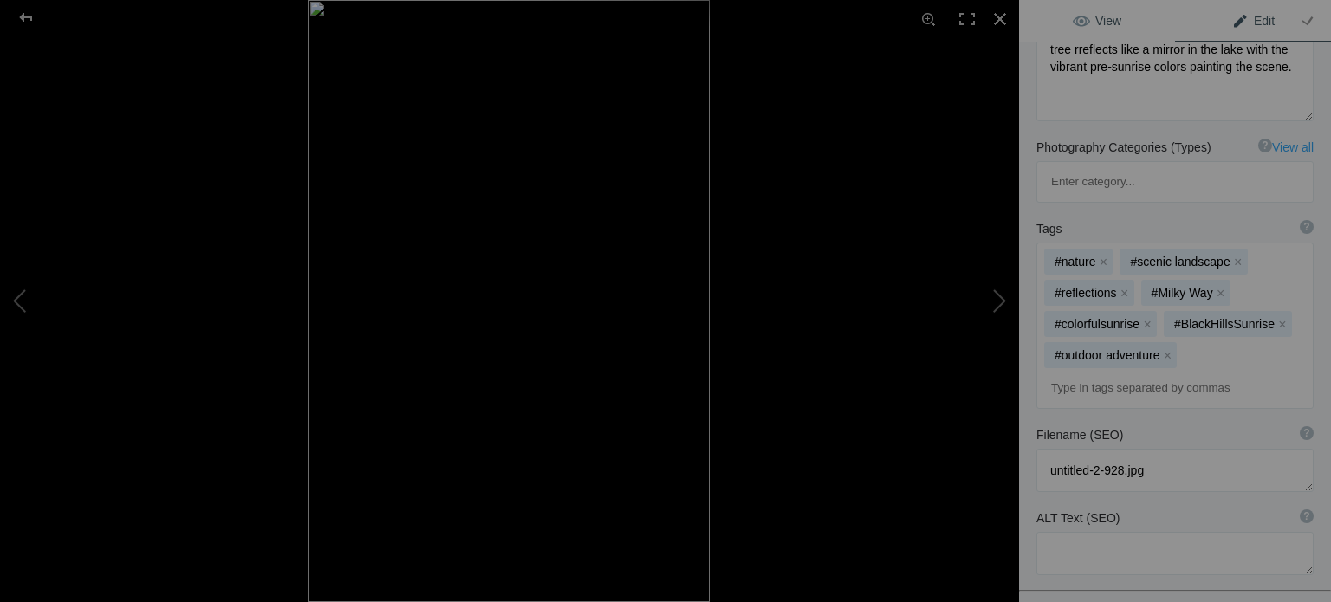
click at [1104, 19] on span "View" at bounding box center [1097, 21] width 49 height 14
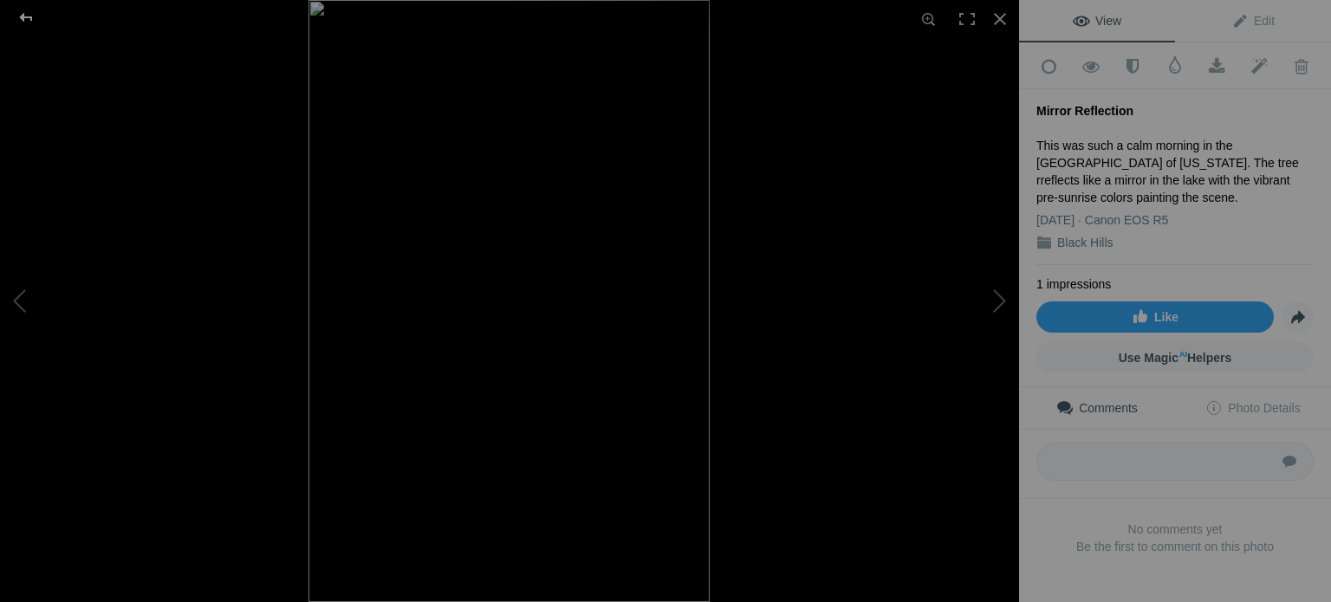
click at [35, 19] on div at bounding box center [26, 17] width 62 height 35
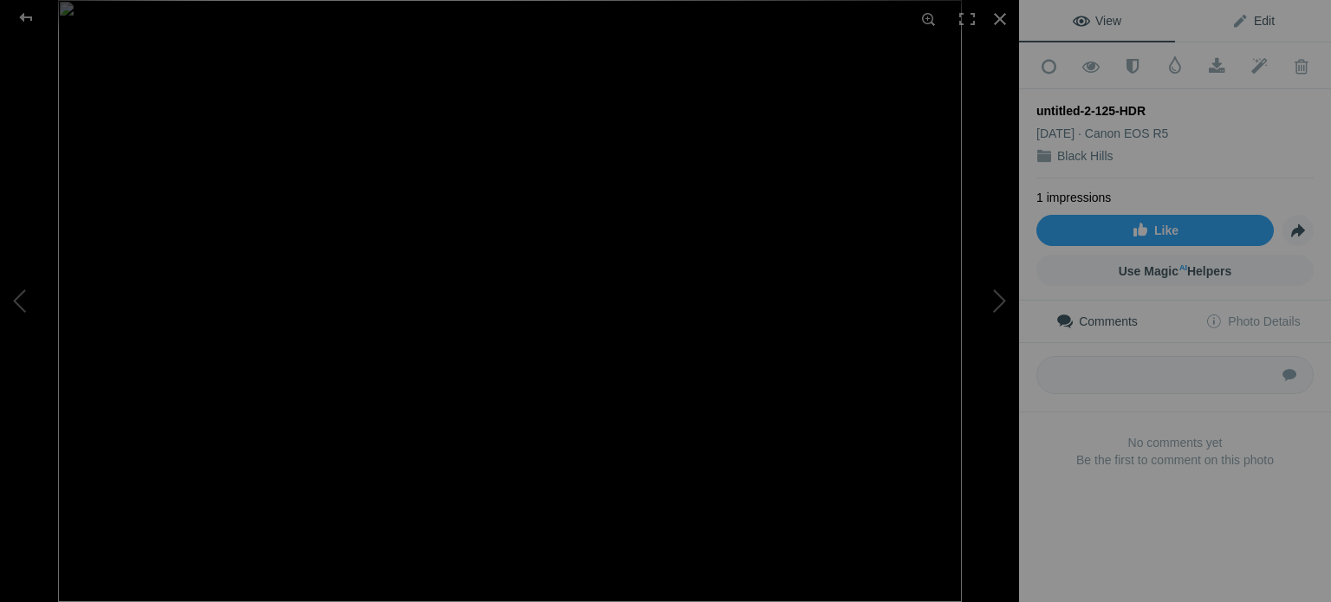
click at [1256, 20] on span "Edit" at bounding box center [1252, 21] width 43 height 14
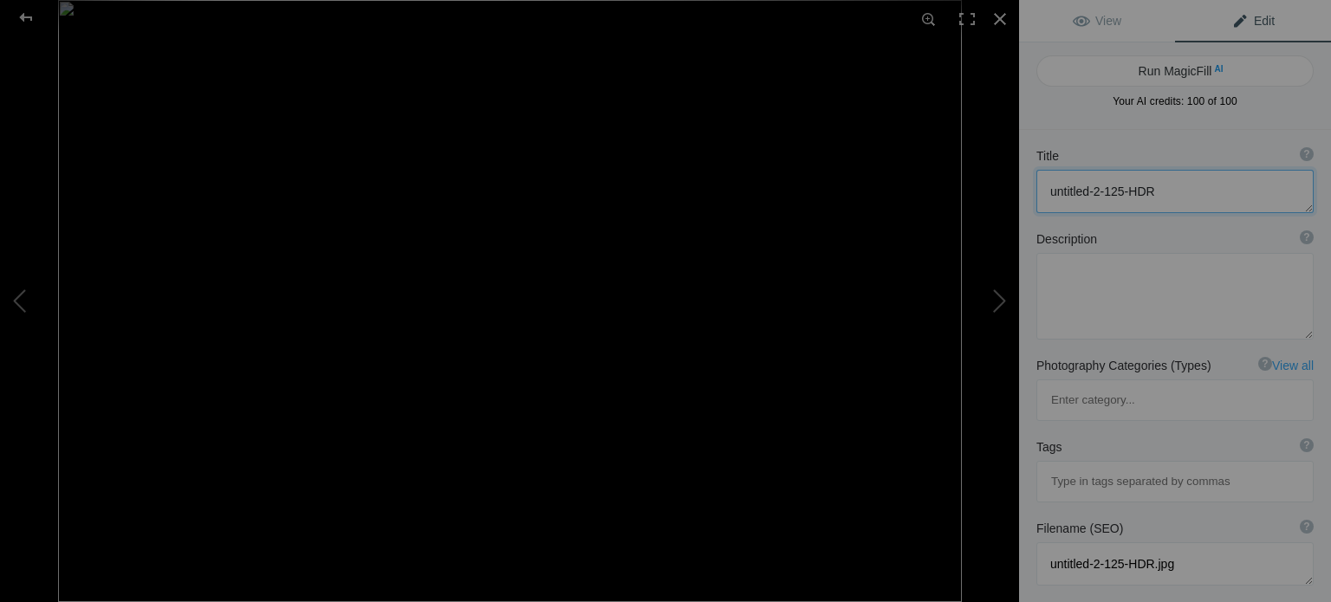
drag, startPoint x: 1158, startPoint y: 182, endPoint x: 1027, endPoint y: 179, distance: 130.9
click at [1027, 179] on div "Title ? Photo title is one of the highest used Search Engine ranking criteria a…" at bounding box center [1175, 180] width 312 height 83
type textarea "Devil's Tower Sunrise"
drag, startPoint x: 1087, startPoint y: 271, endPoint x: 1096, endPoint y: 271, distance: 9.5
click at [1088, 271] on textarea at bounding box center [1174, 296] width 277 height 87
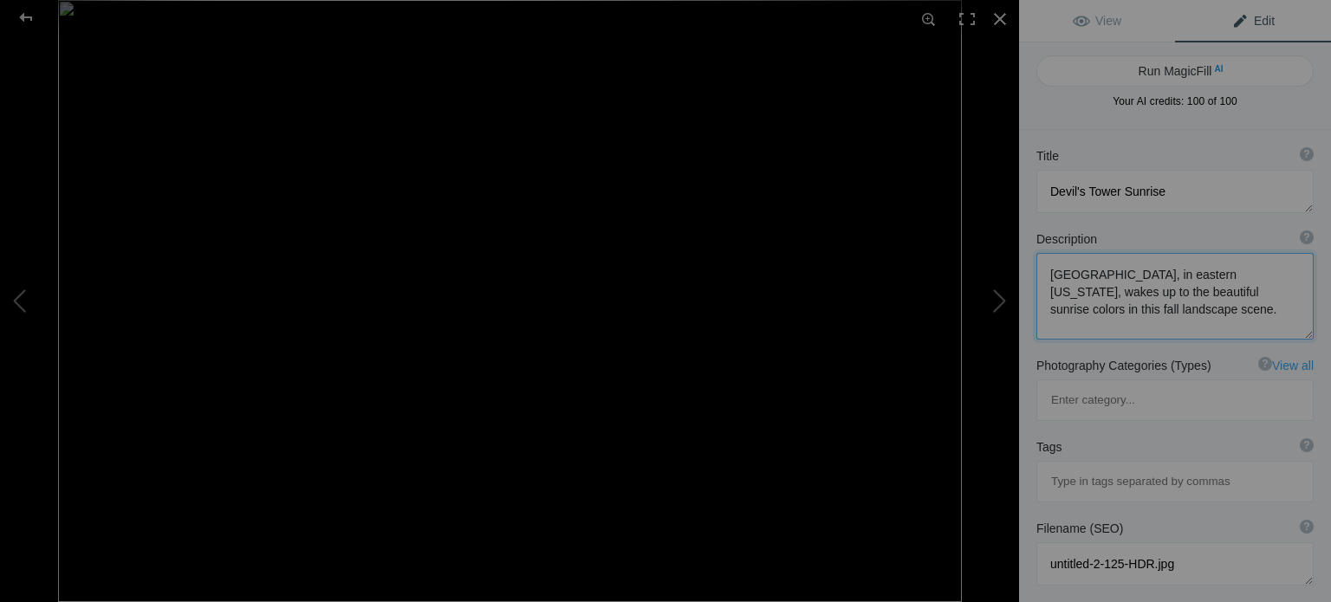
type textarea "Devil's Tower National Monument, in eastern Wyoming, wakes up to the beautiful …"
click at [1126, 466] on input at bounding box center [1175, 481] width 258 height 31
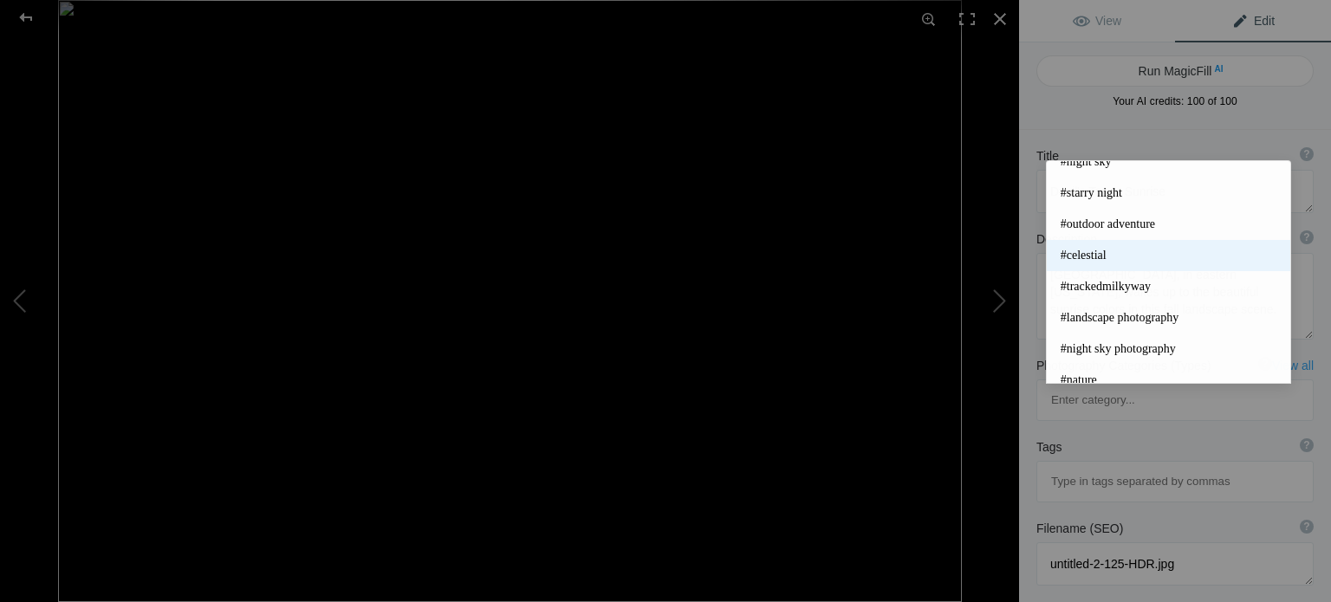
scroll to position [173, 0]
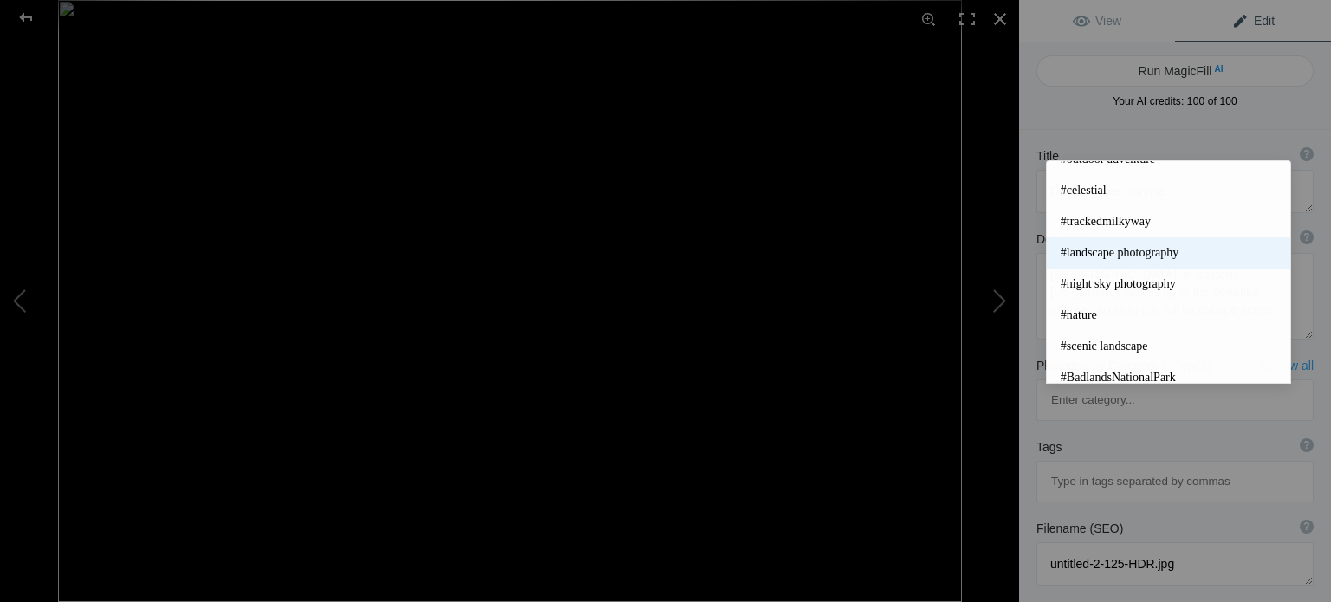
click at [1140, 258] on span "#landscape photography" at bounding box center [1169, 252] width 216 height 17
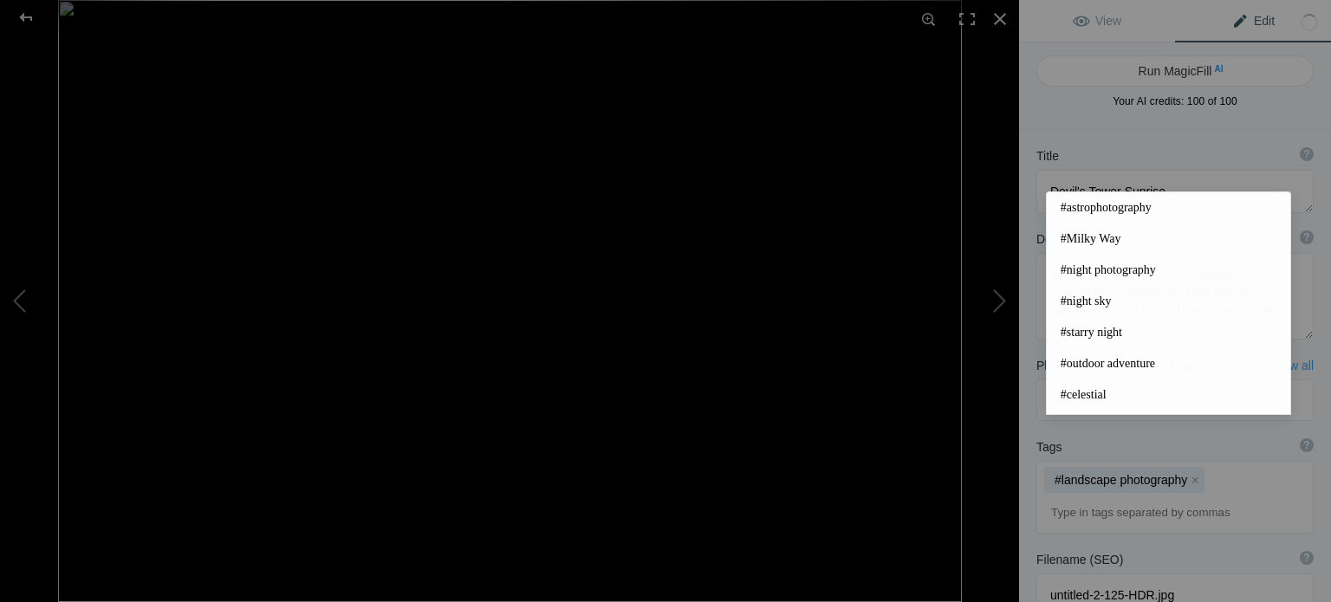
click at [1163, 497] on input at bounding box center [1175, 512] width 258 height 31
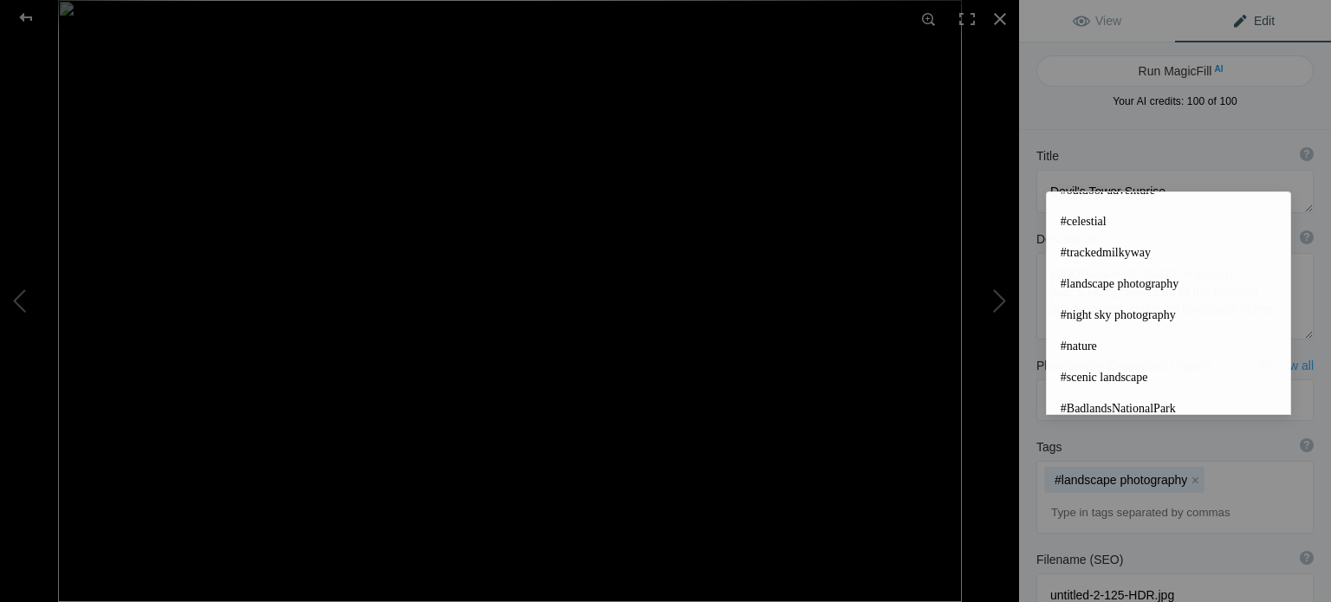
click at [1092, 344] on span "#nature" at bounding box center [1169, 346] width 216 height 17
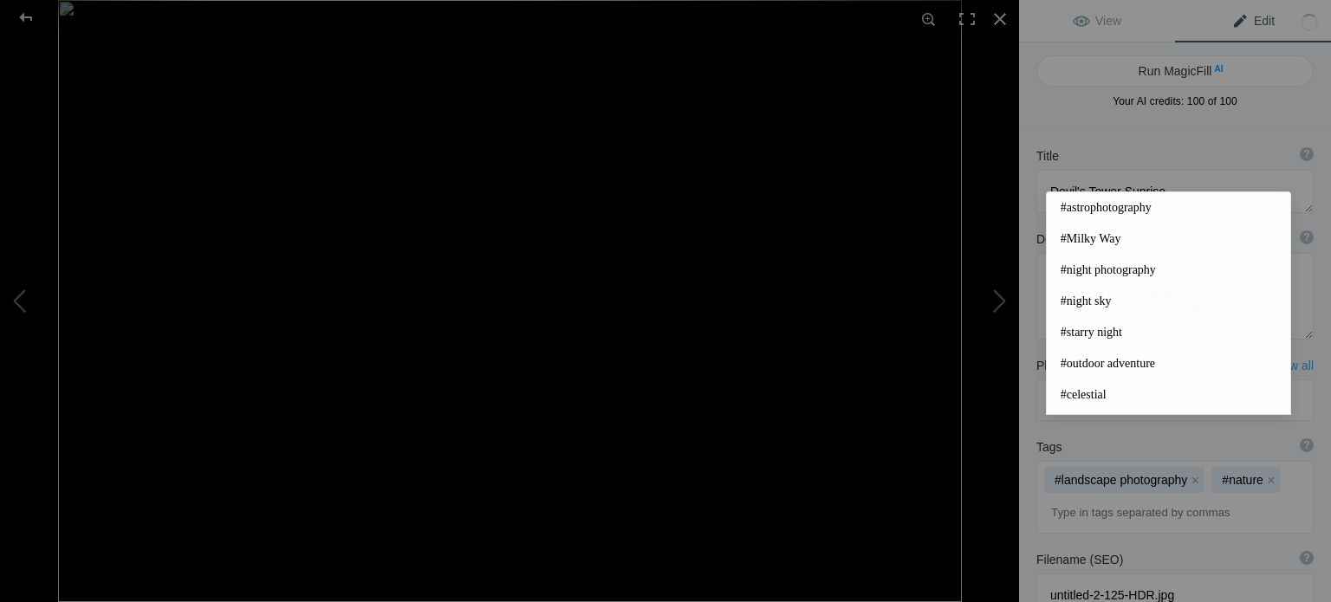
click at [1126, 497] on input at bounding box center [1175, 512] width 258 height 31
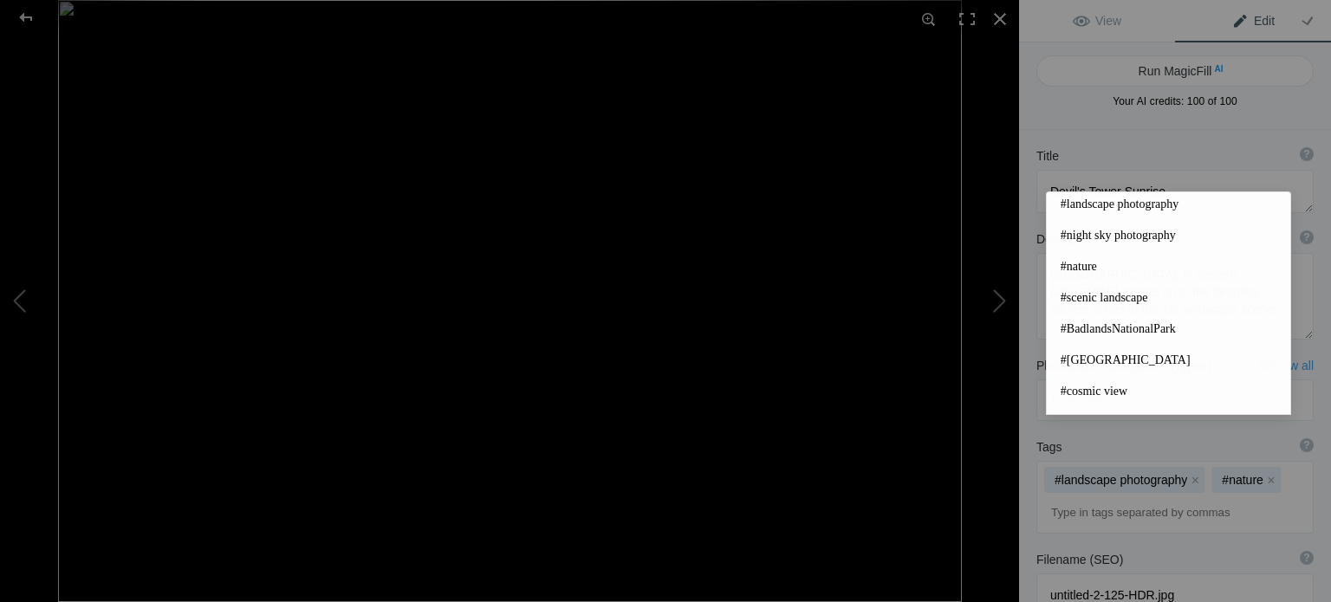
scroll to position [260, 0]
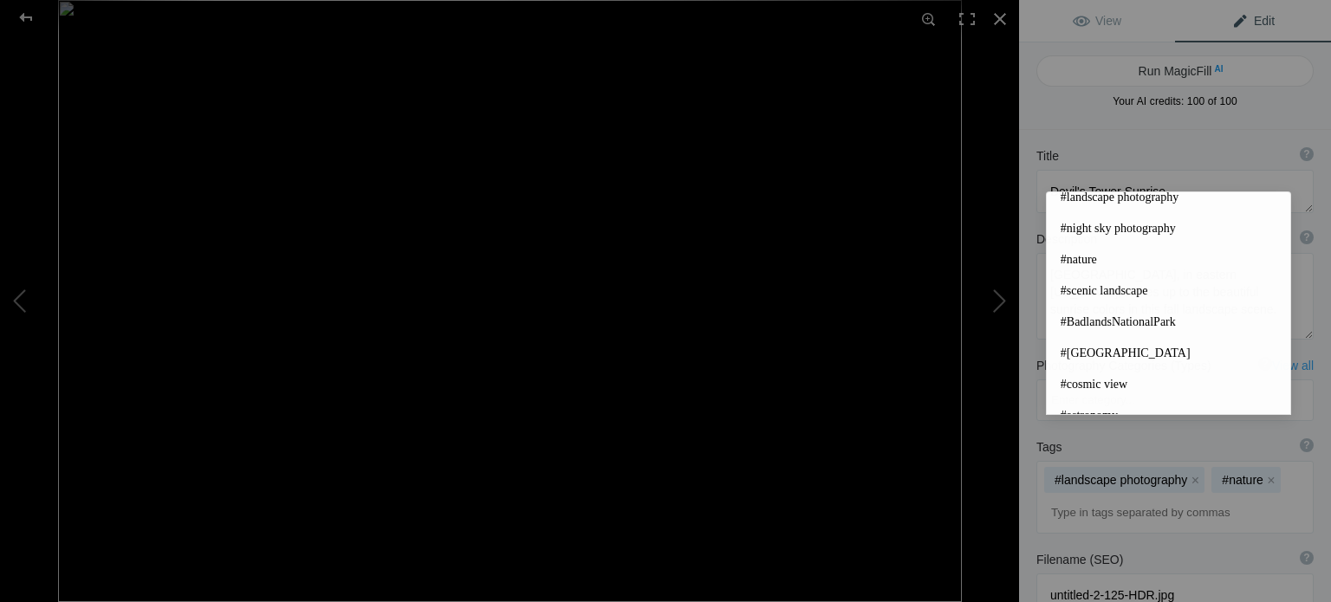
click at [1124, 296] on span "#scenic landscape" at bounding box center [1169, 290] width 216 height 17
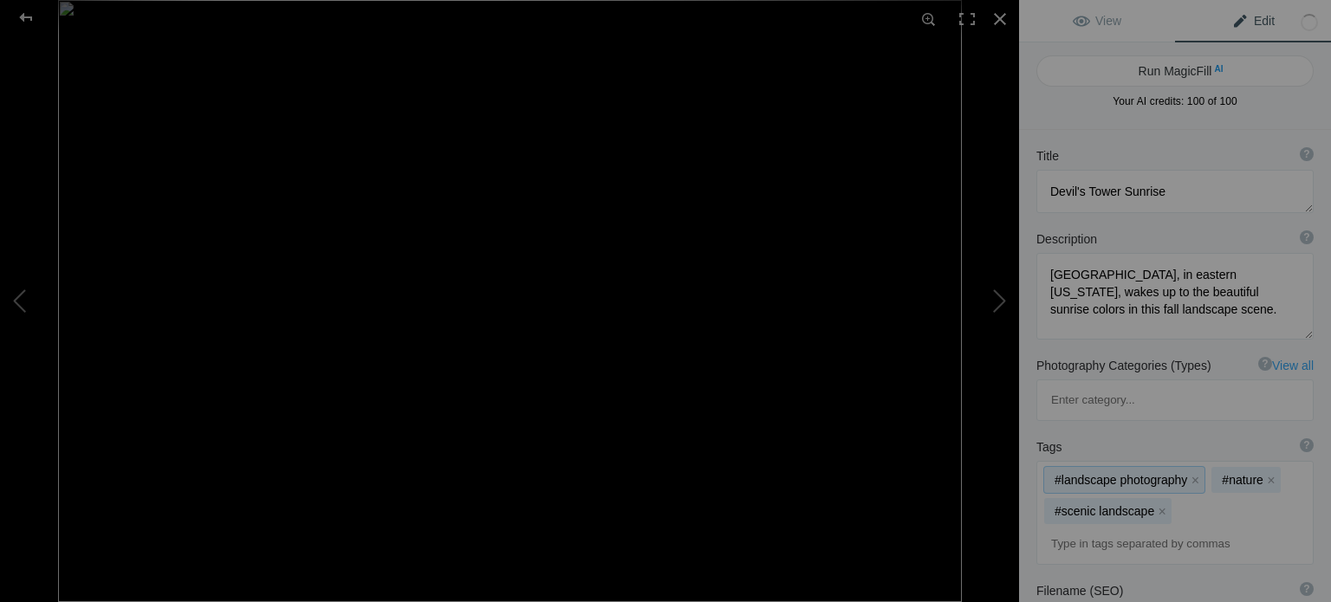
click at [1194, 462] on div "#landscape photography x #nature x #scenic landscape x" at bounding box center [1175, 513] width 276 height 102
click at [1137, 529] on input at bounding box center [1175, 544] width 258 height 31
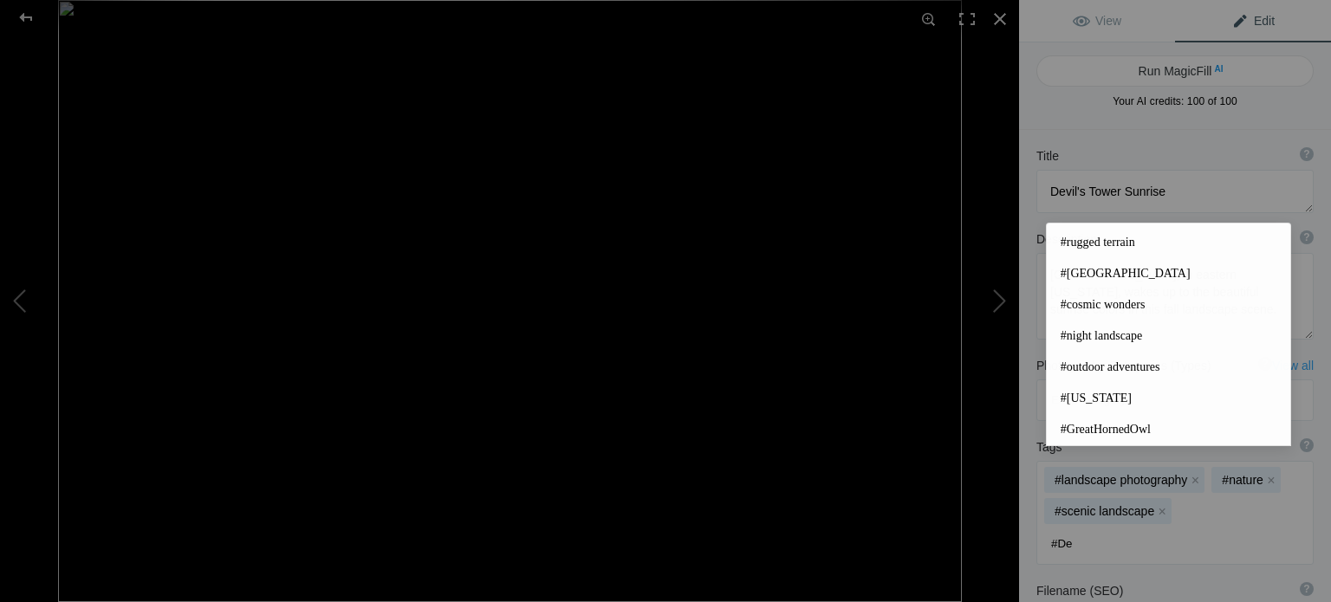
scroll to position [0, 0]
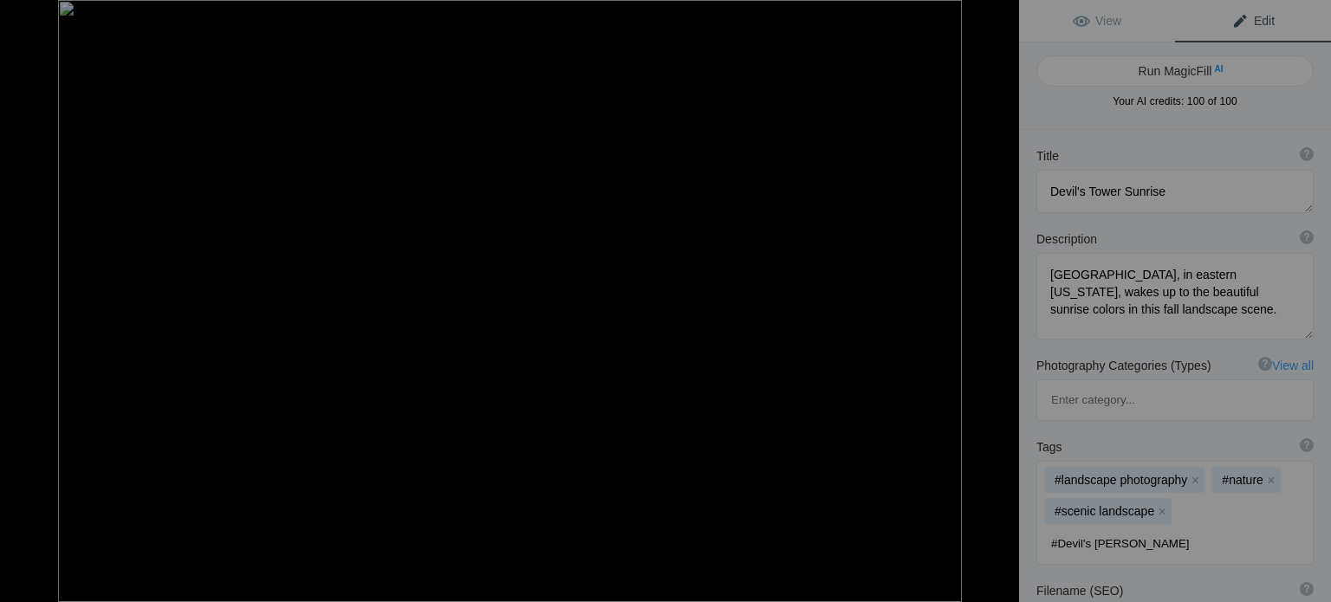
type input "#Devil's Tower"
type input "#Devil's Tower National Monument"
type input "#Black Hills sunrise"
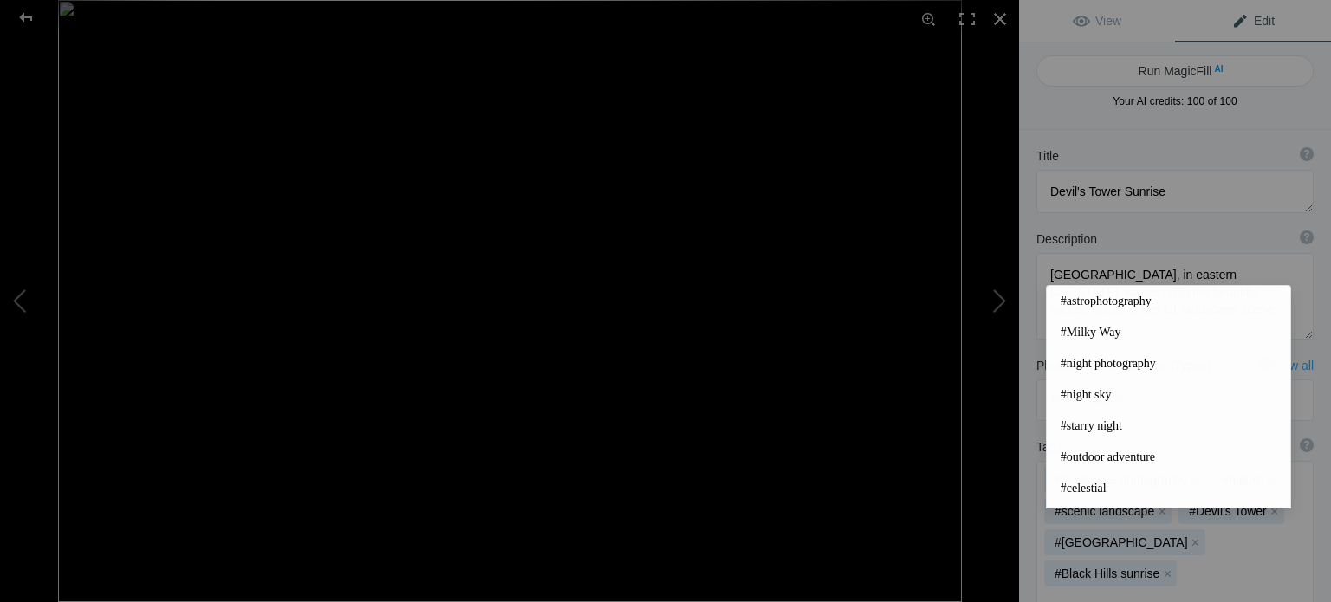
scroll to position [364, 0]
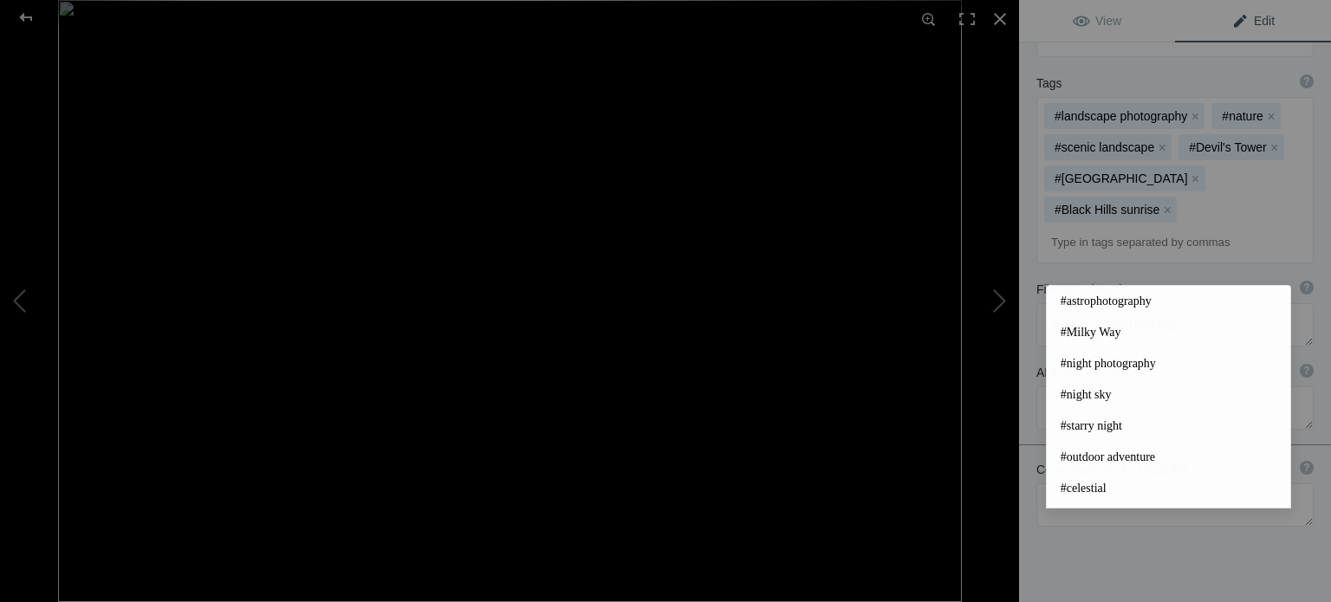
click at [1161, 546] on div "Title ? Photo title is one of the highest used Search Engine ranking criteria a…" at bounding box center [1175, 220] width 312 height 908
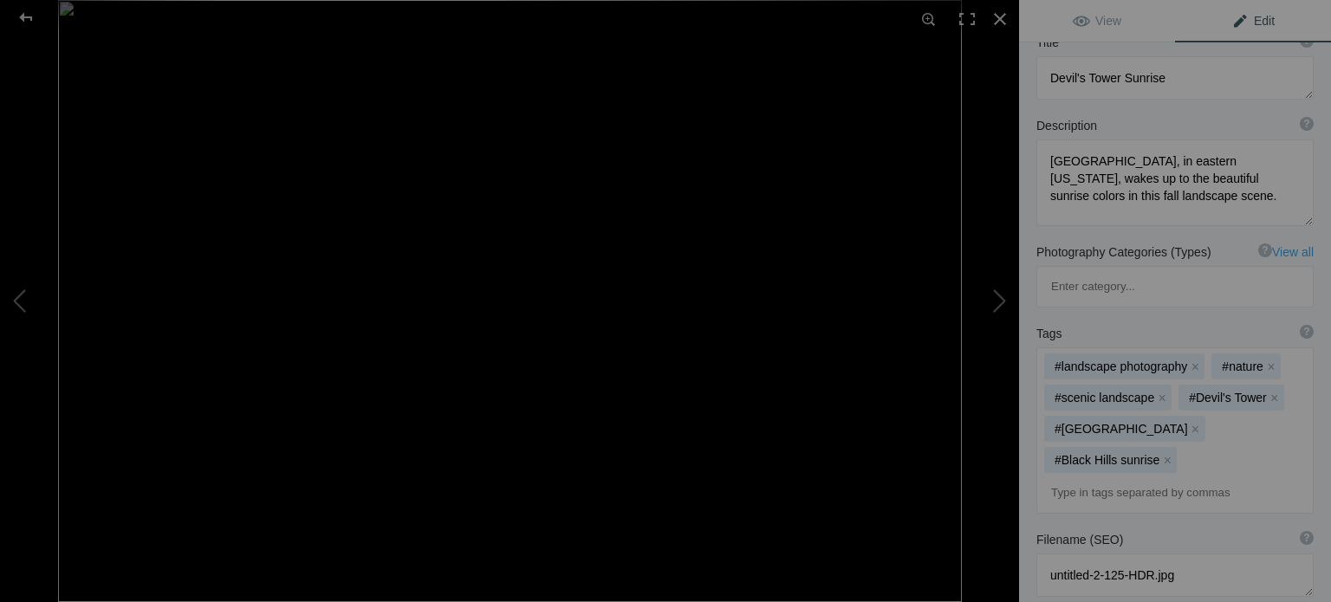
scroll to position [104, 0]
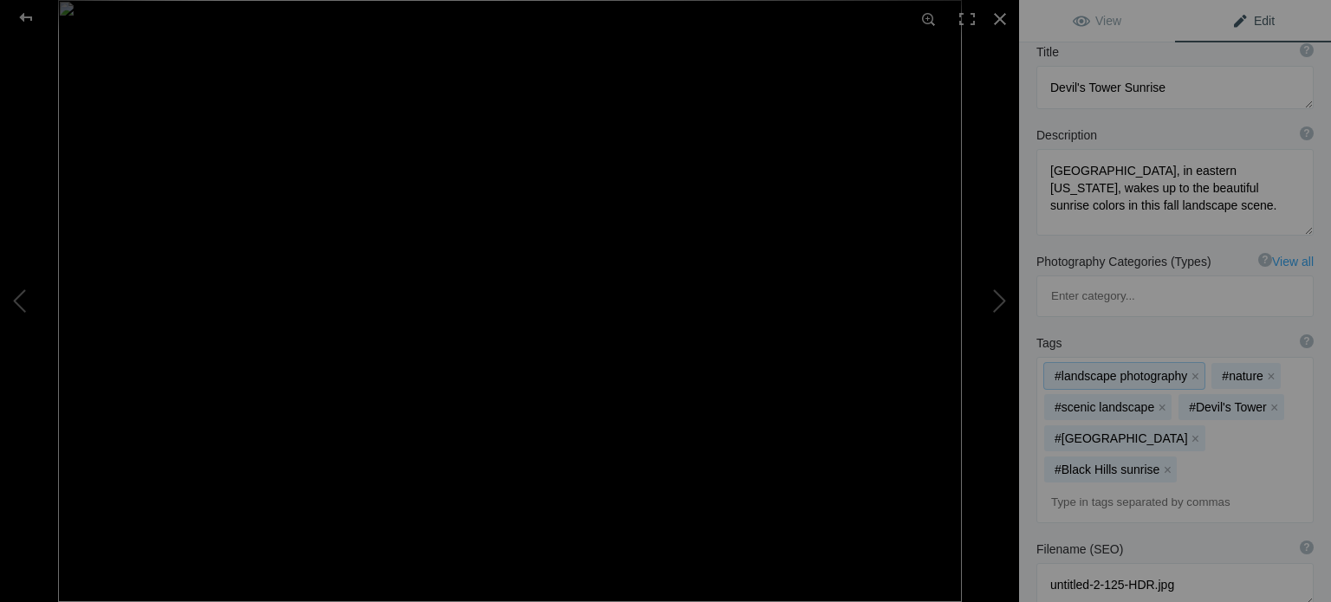
click at [1201, 397] on div "#landscape photography x #nature x #scenic landscape x #Devil's Tower x #Devil'…" at bounding box center [1175, 440] width 276 height 165
click at [1140, 457] on mat-chip "#Black Hills sunrise x" at bounding box center [1110, 470] width 133 height 26
click at [1190, 387] on div "#landscape photography x #nature x #scenic landscape x #Devil's Tower x #Devil'…" at bounding box center [1175, 440] width 276 height 165
click at [1088, 487] on input at bounding box center [1175, 502] width 258 height 31
type input "#colorful sunrise"
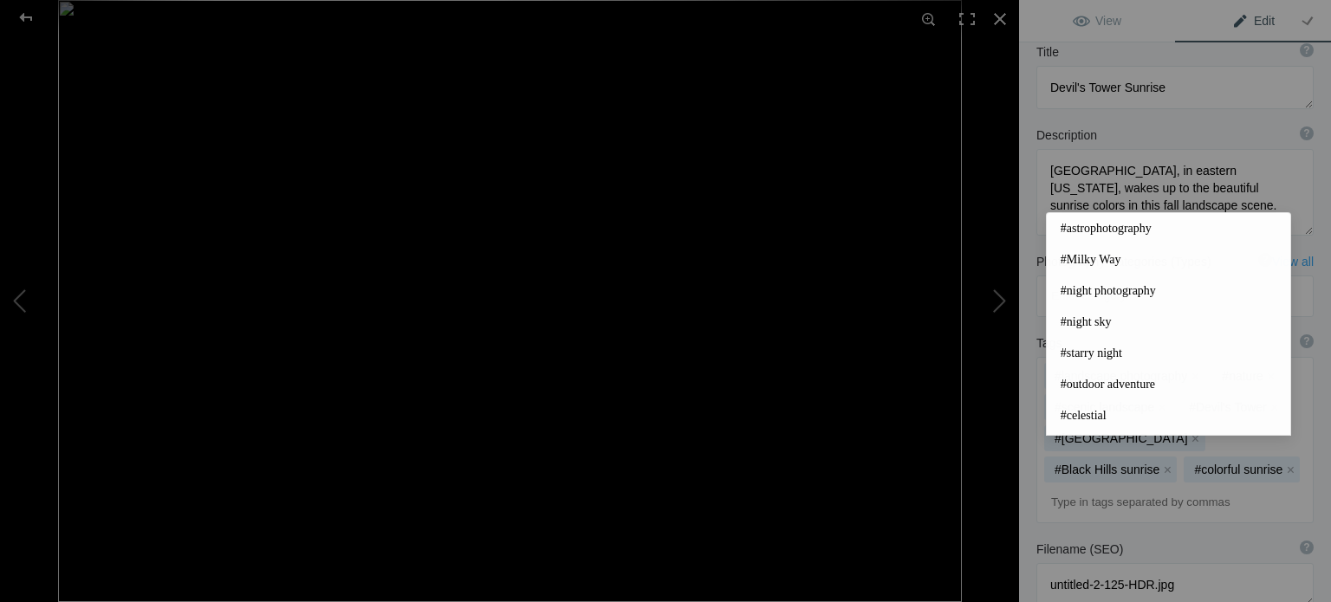
click at [1165, 558] on div "Filename (SEO) ? Choose a clear, descriptive filename that accurately represent…" at bounding box center [1175, 573] width 312 height 83
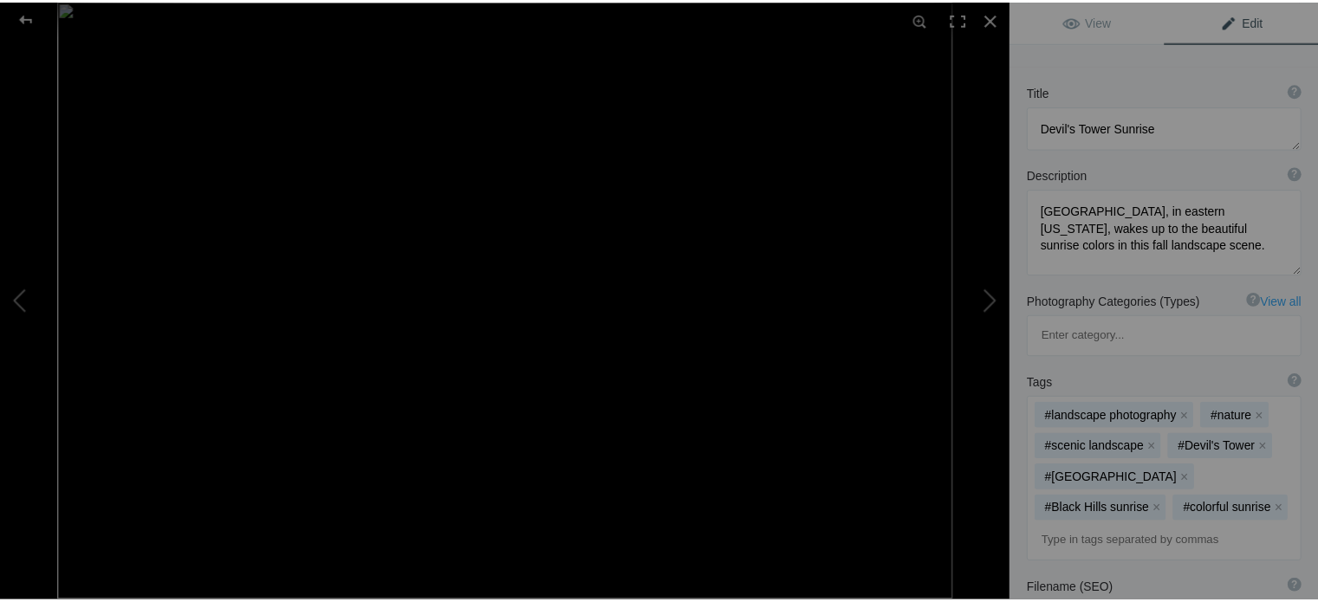
scroll to position [0, 0]
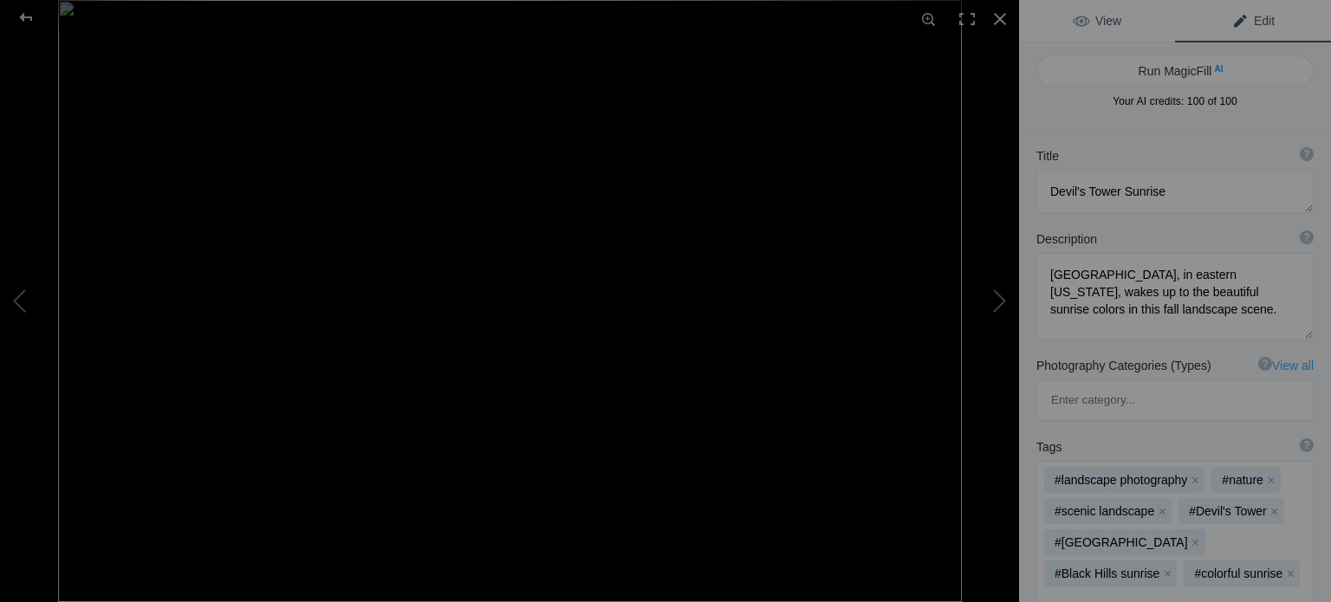
click at [1100, 30] on link "View" at bounding box center [1097, 21] width 156 height 42
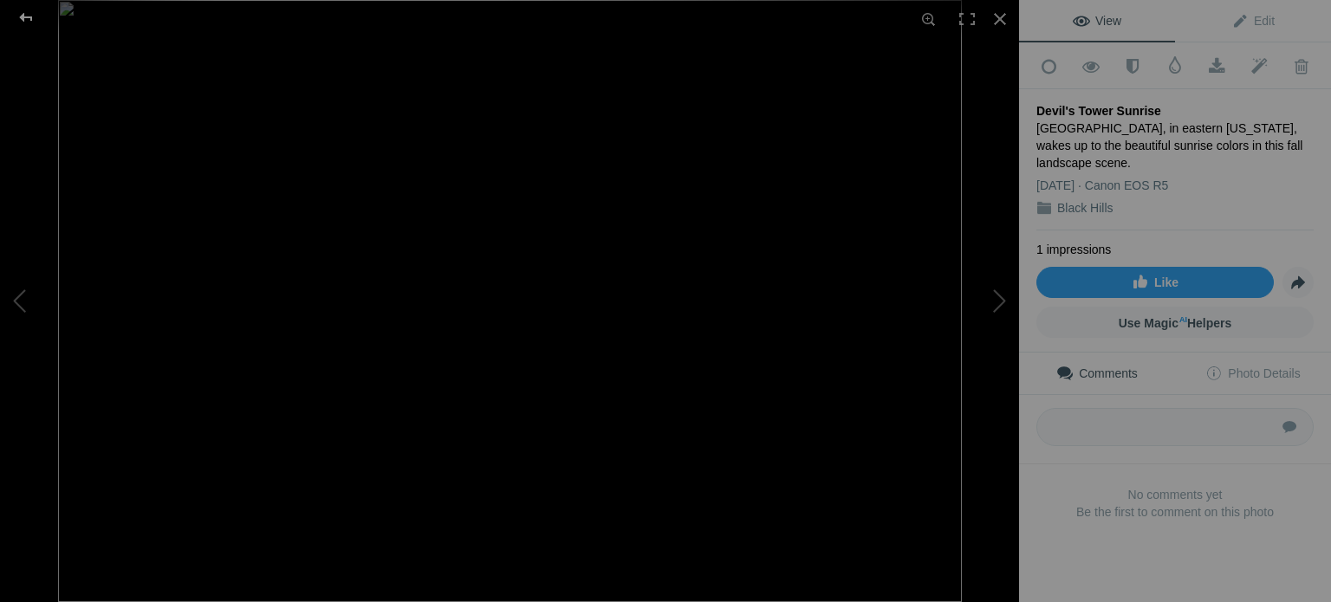
click at [28, 17] on div at bounding box center [26, 17] width 62 height 35
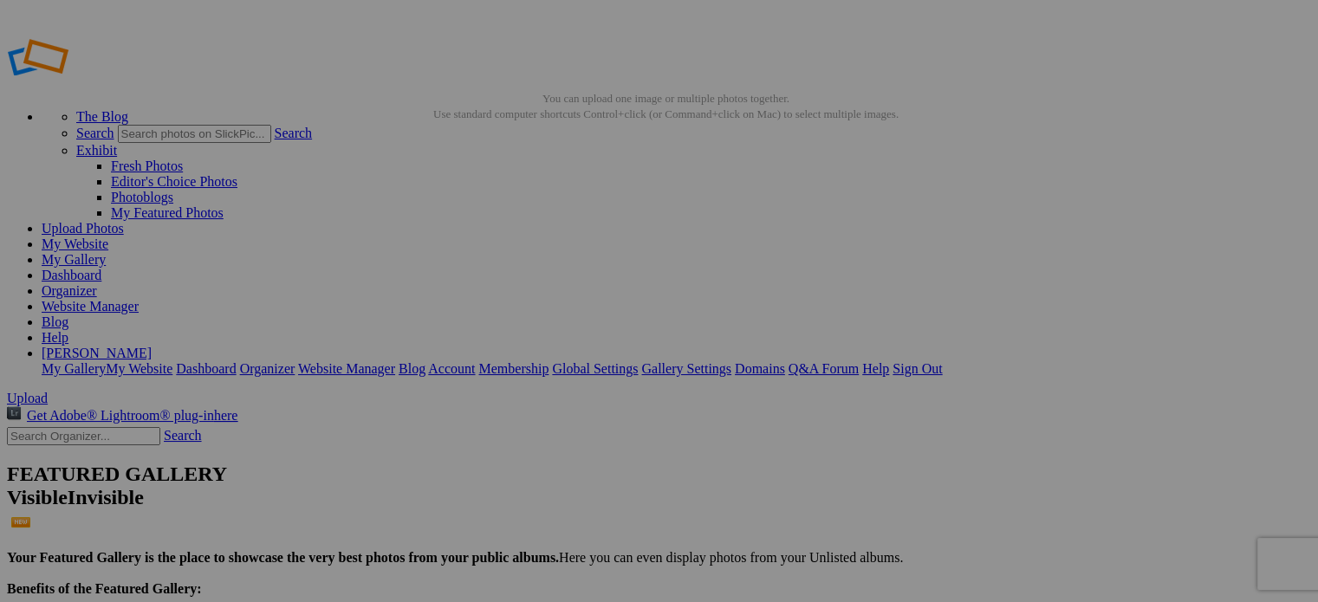
drag, startPoint x: 518, startPoint y: 342, endPoint x: 530, endPoint y: 338, distance: 12.9
type input "u"
type input "Mirror Reflection"
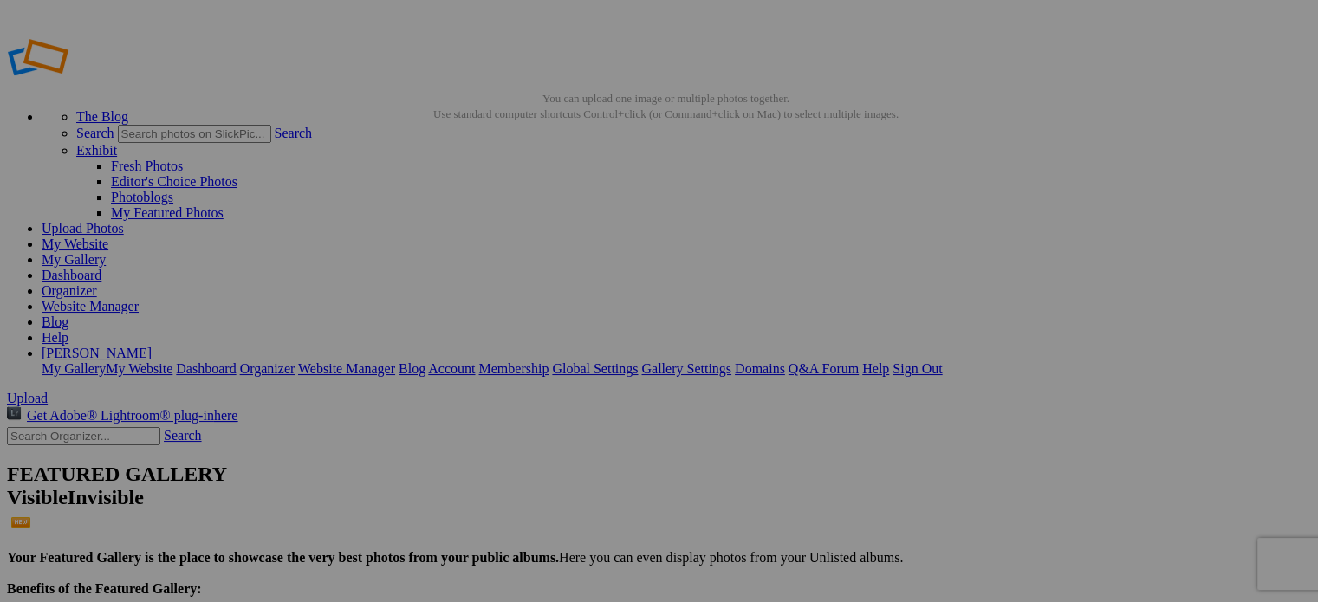
drag, startPoint x: 684, startPoint y: 314, endPoint x: 576, endPoint y: 307, distance: 108.5
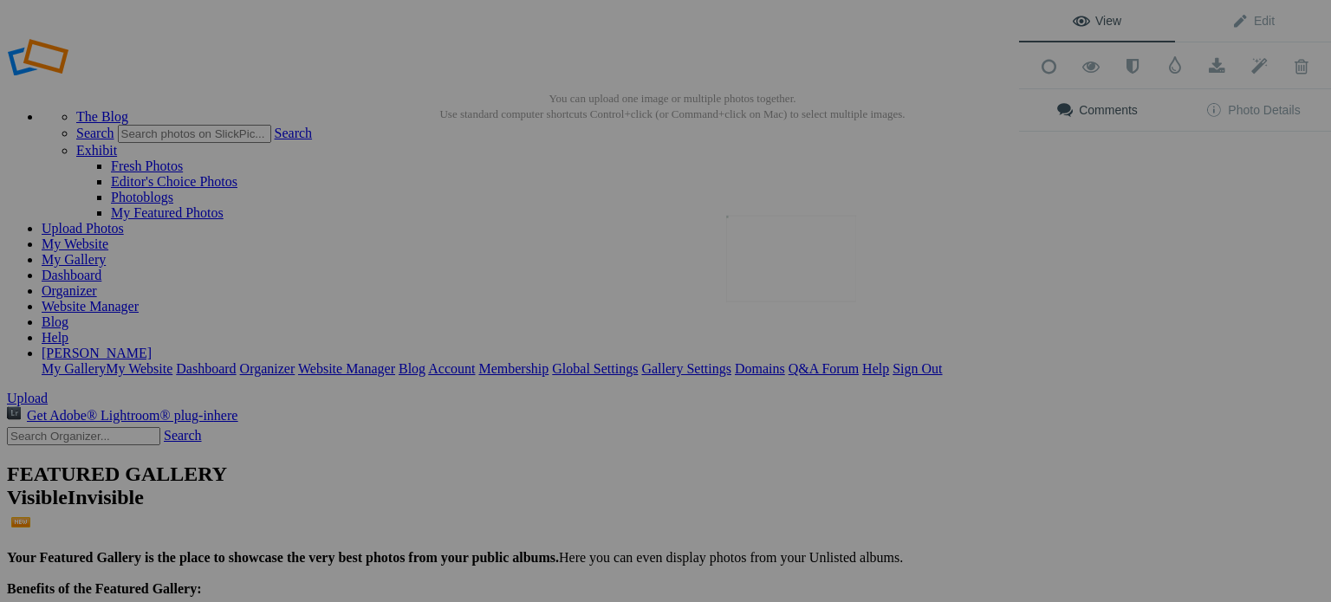
click at [801, 268] on img at bounding box center [791, 259] width 130 height 87
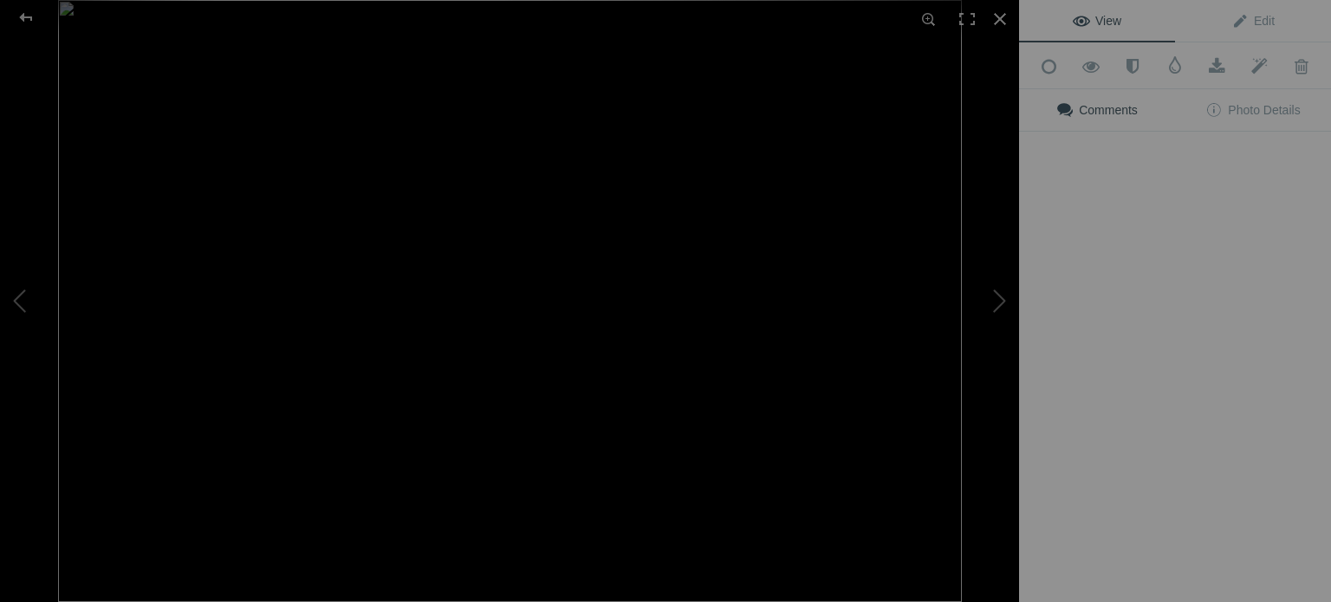
type input "Devil's Tower Sunrise"
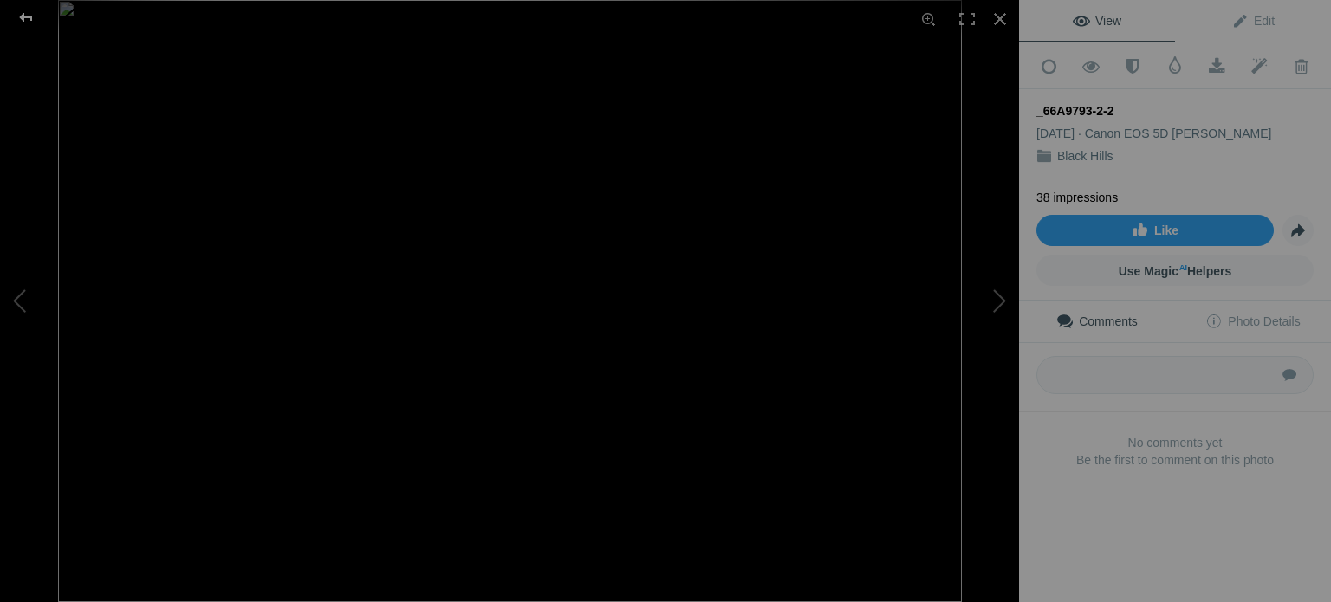
click at [24, 13] on div at bounding box center [26, 17] width 62 height 35
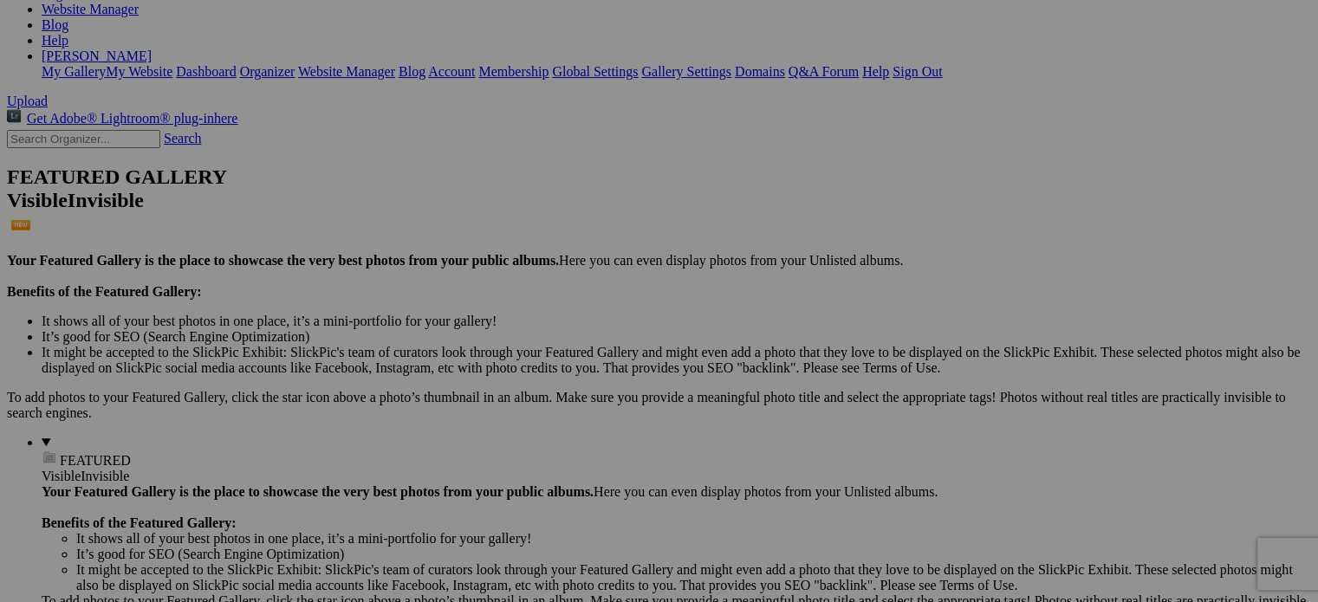
scroll to position [347, 0]
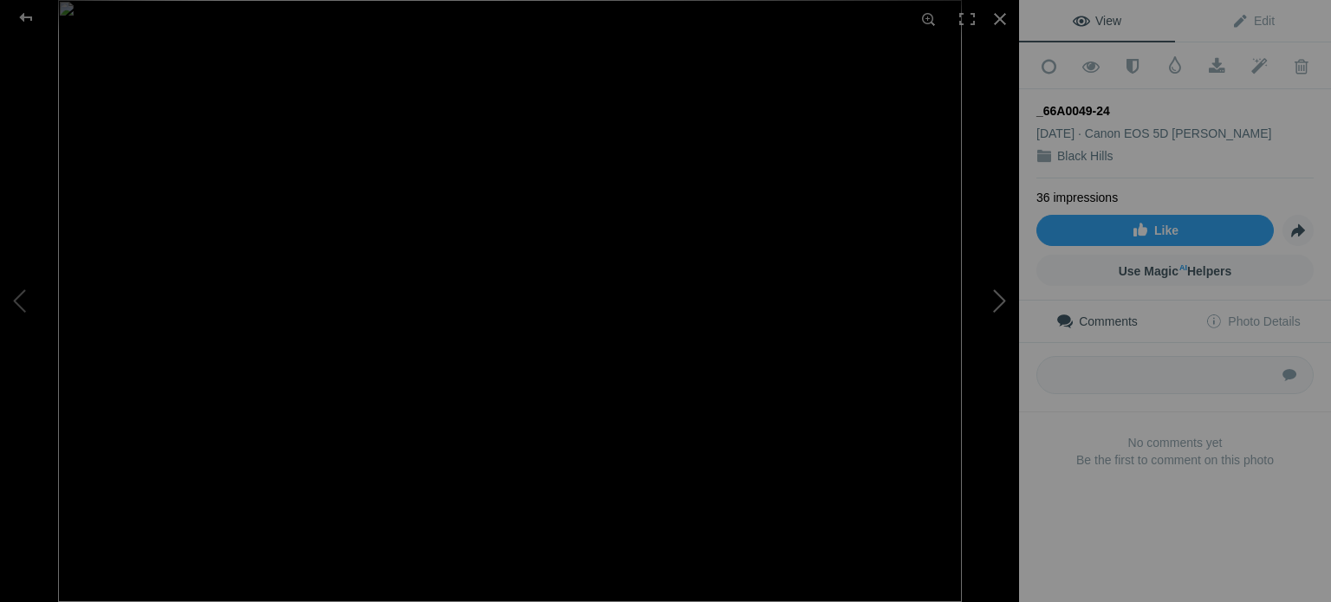
click at [1007, 301] on button at bounding box center [954, 300] width 130 height 217
click at [1008, 301] on button at bounding box center [954, 300] width 130 height 217
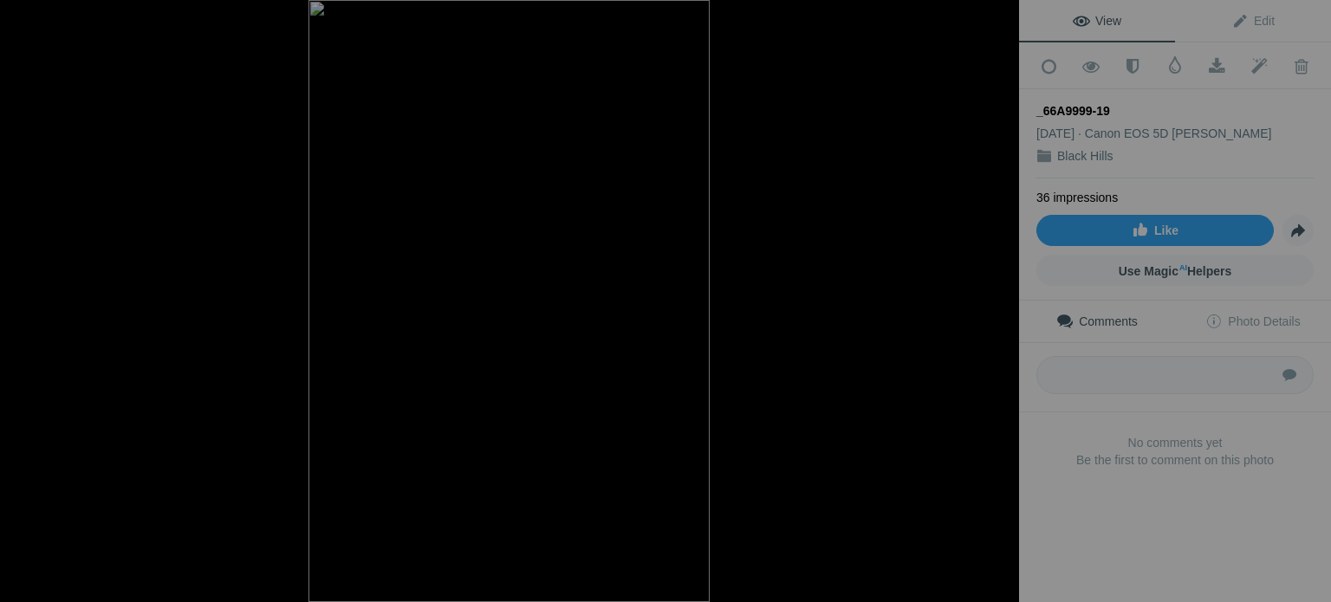
click at [1008, 301] on button at bounding box center [954, 300] width 130 height 217
click at [1003, 298] on button at bounding box center [954, 300] width 130 height 217
click at [1004, 298] on button at bounding box center [954, 300] width 130 height 217
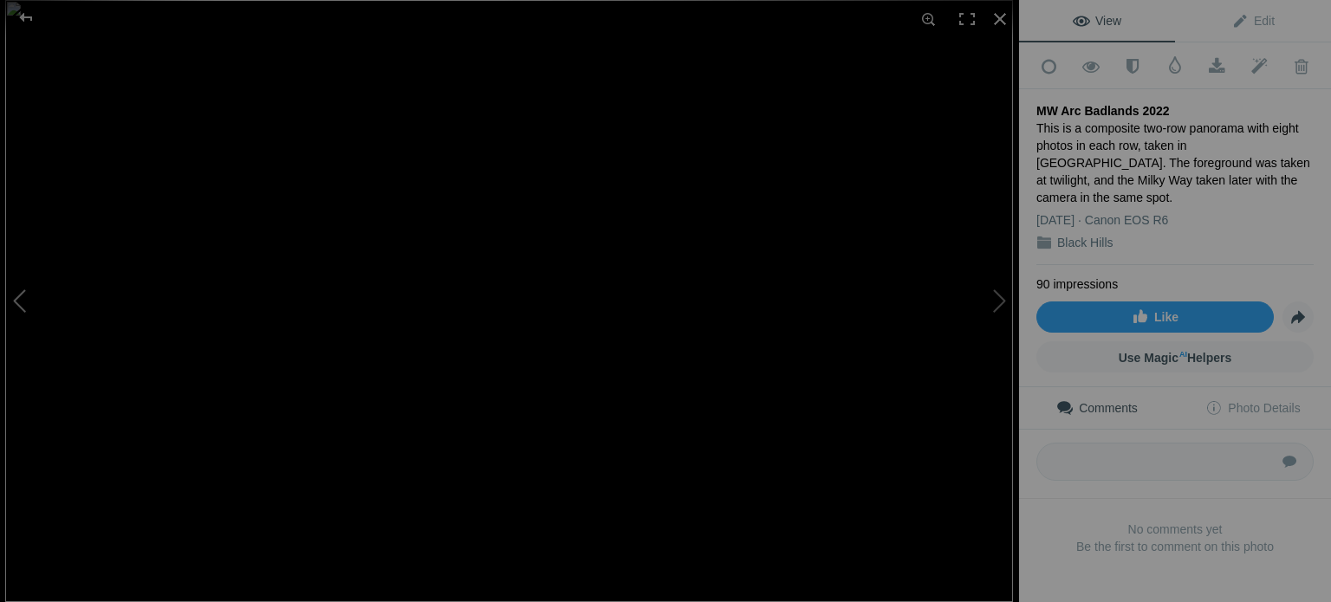
click at [17, 297] on button at bounding box center [65, 300] width 130 height 217
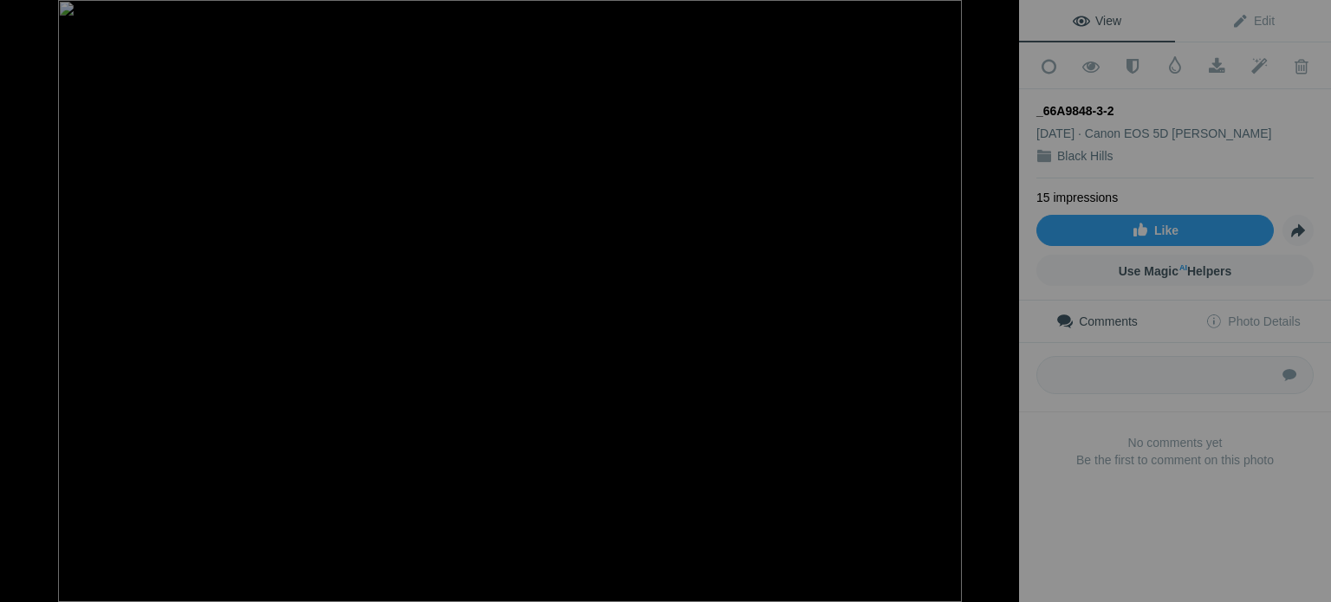
click at [1002, 304] on button at bounding box center [954, 300] width 130 height 217
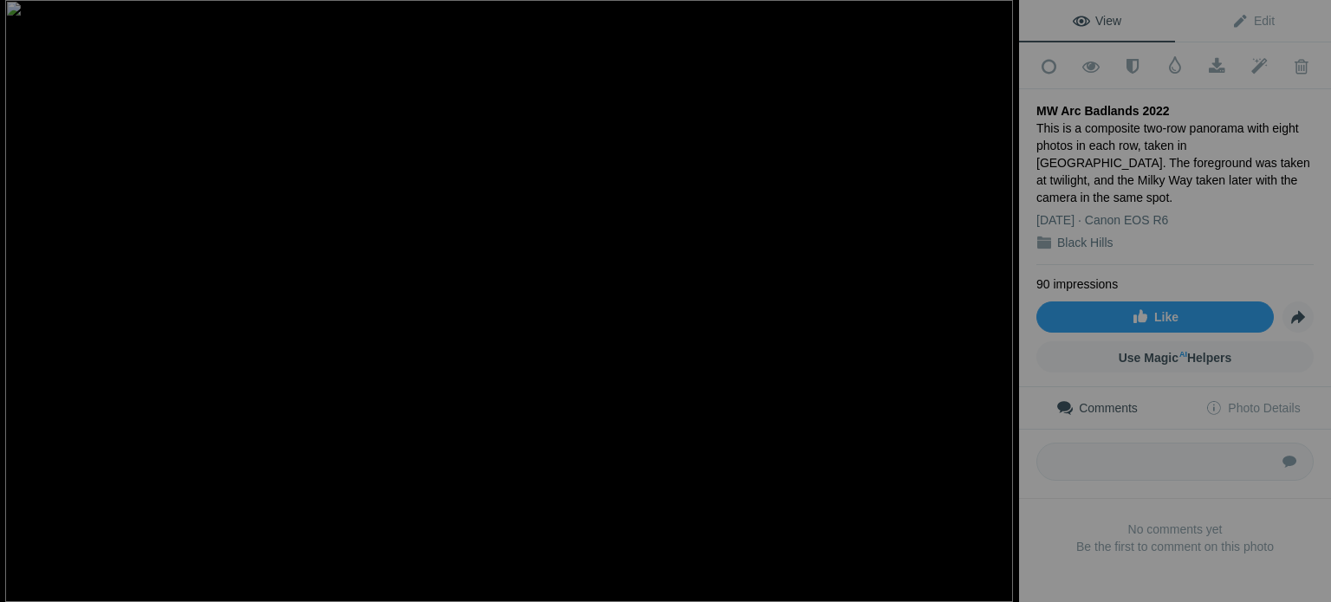
click at [1002, 304] on button at bounding box center [954, 300] width 130 height 217
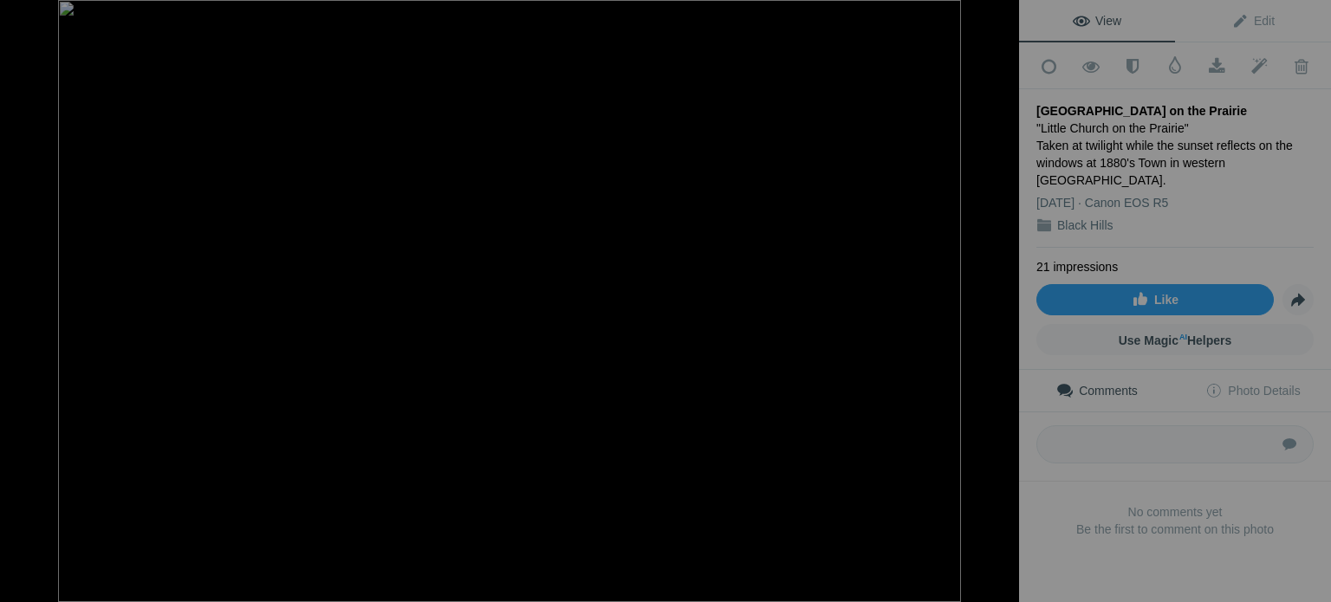
click at [1002, 304] on button at bounding box center [954, 300] width 130 height 217
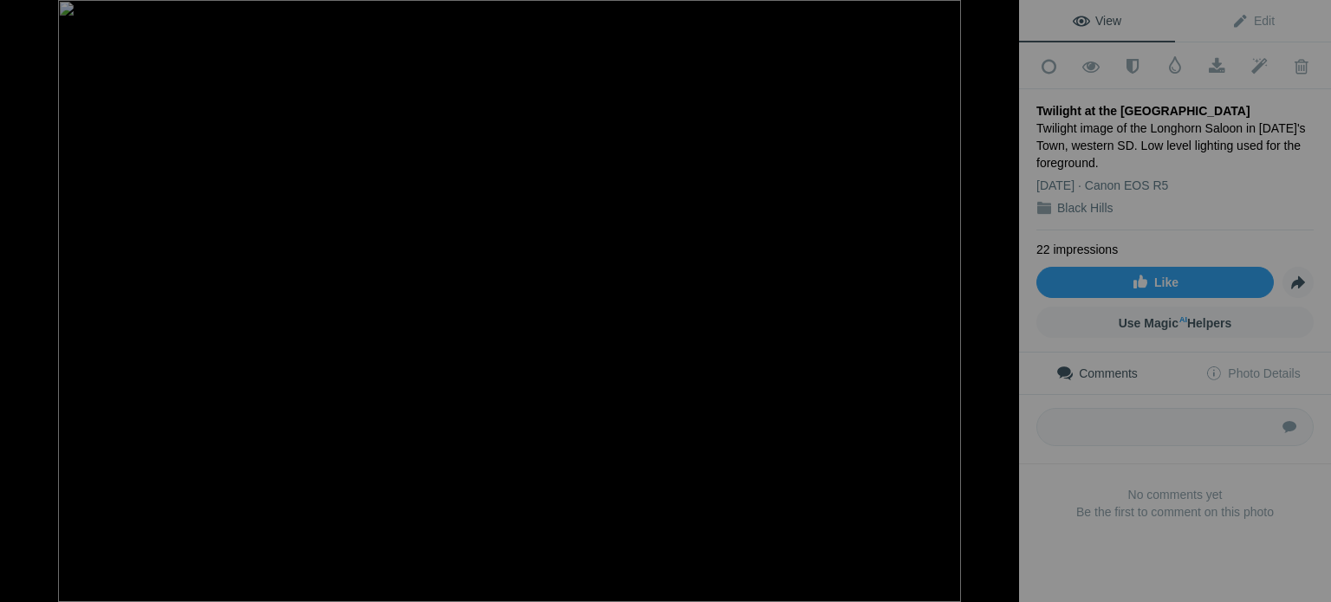
click at [1002, 304] on button at bounding box center [954, 300] width 130 height 217
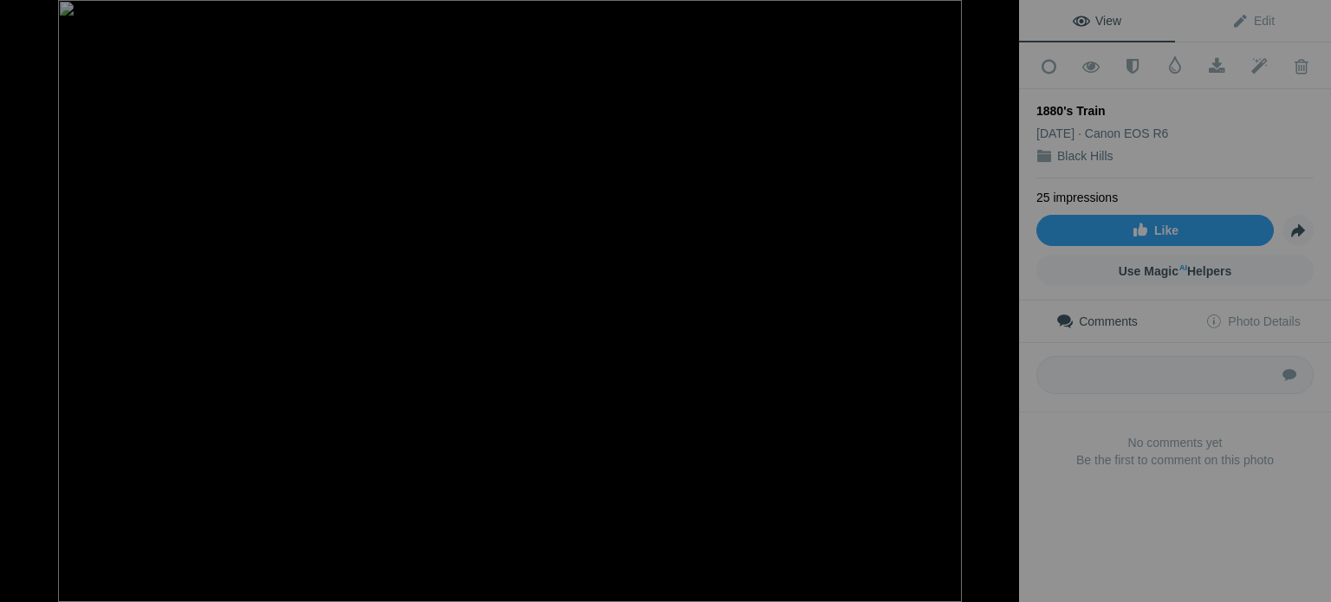
click at [1002, 304] on button at bounding box center [954, 300] width 130 height 217
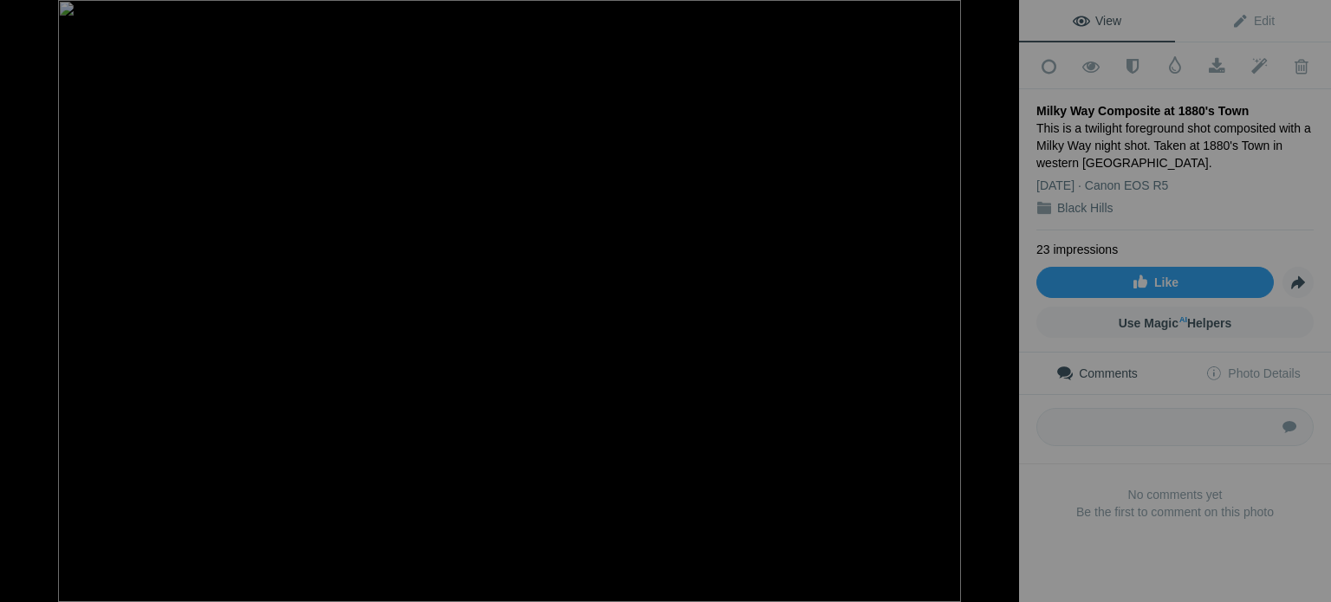
click at [1002, 304] on button at bounding box center [954, 300] width 130 height 217
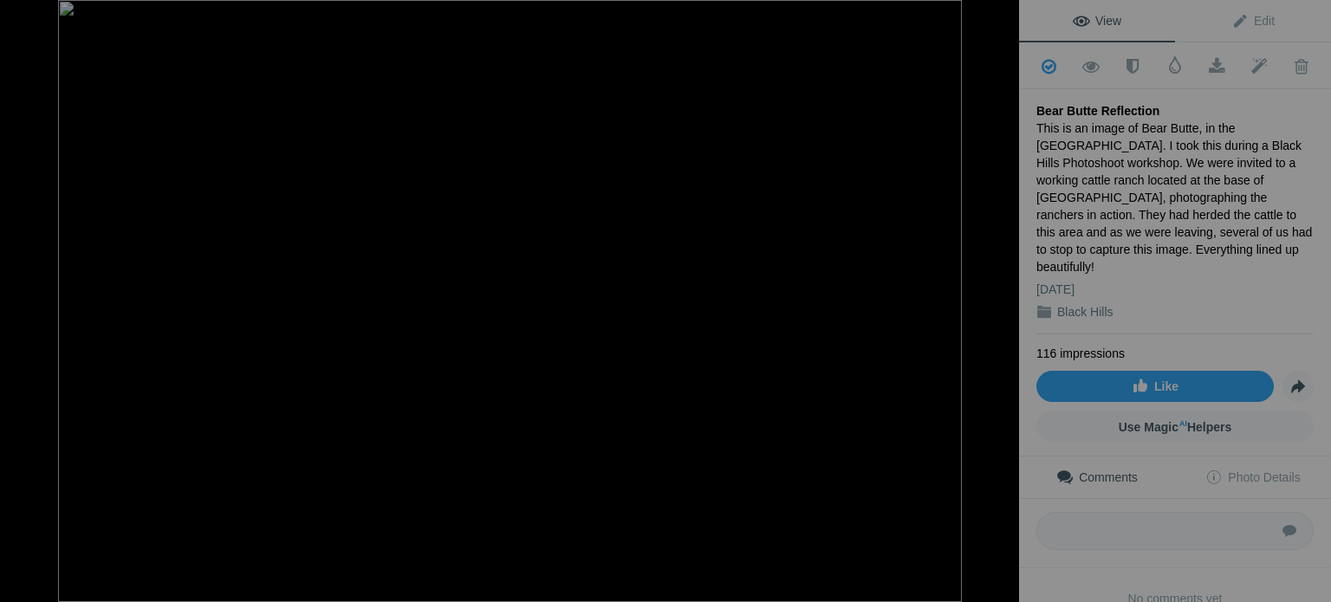
click at [1002, 304] on button at bounding box center [954, 300] width 130 height 217
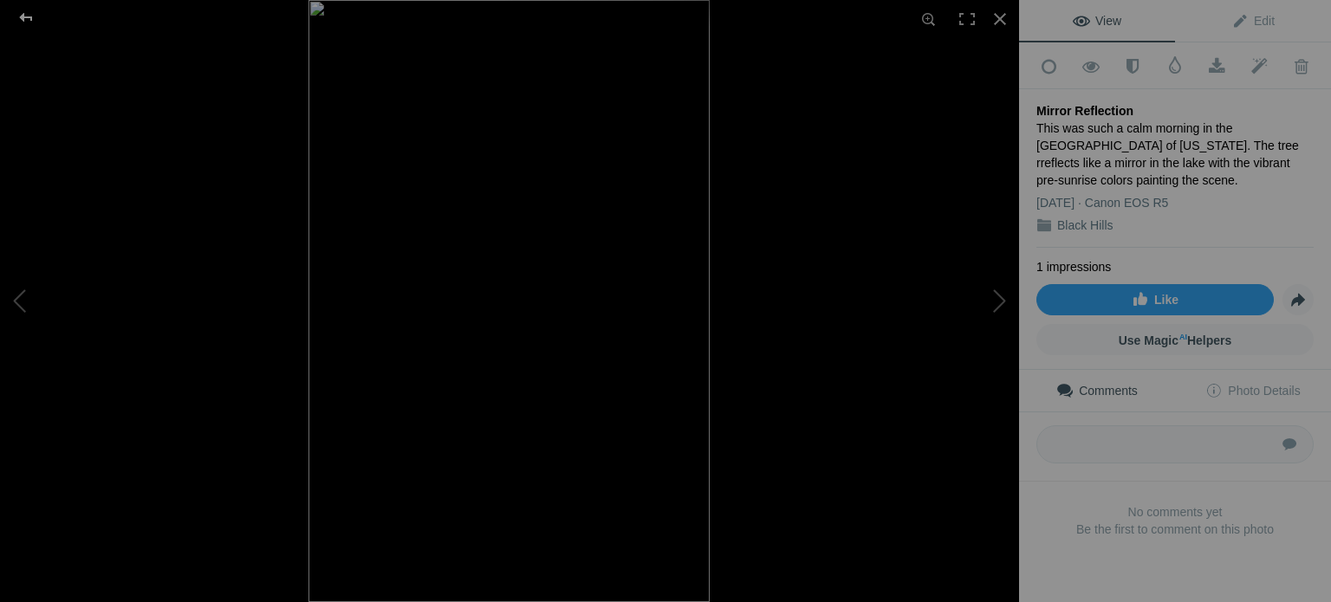
click at [27, 13] on div at bounding box center [26, 17] width 62 height 35
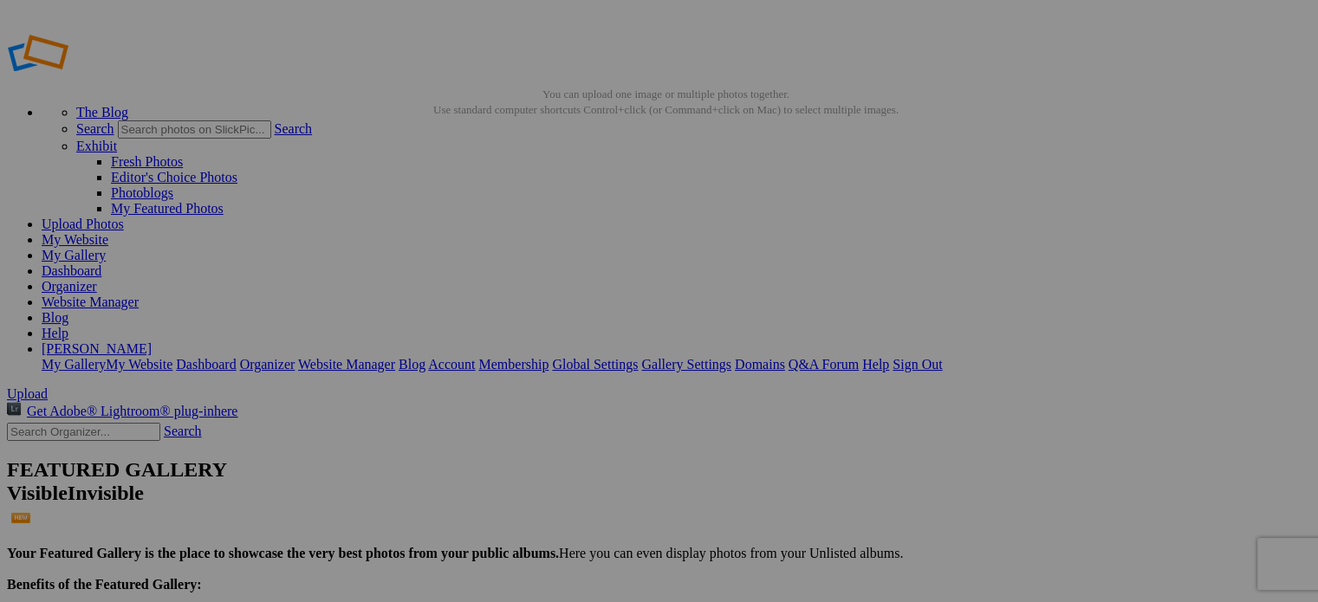
scroll to position [0, 0]
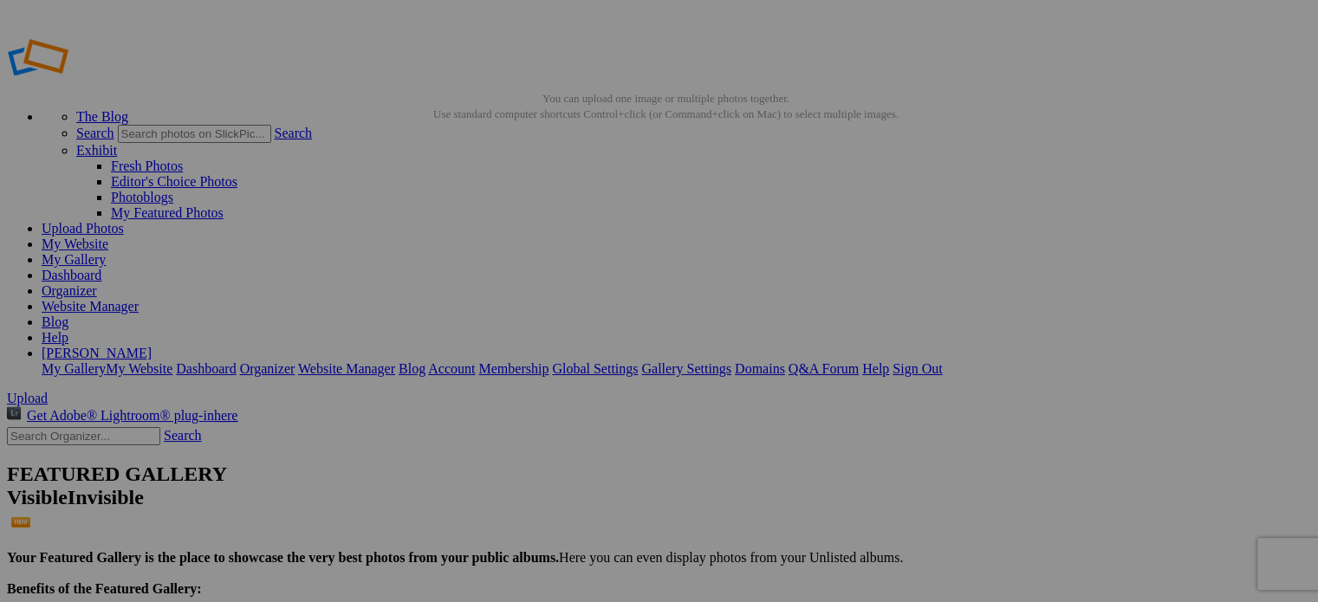
click at [108, 237] on link "My Website" at bounding box center [75, 244] width 67 height 15
type input "Netherlands 2025"
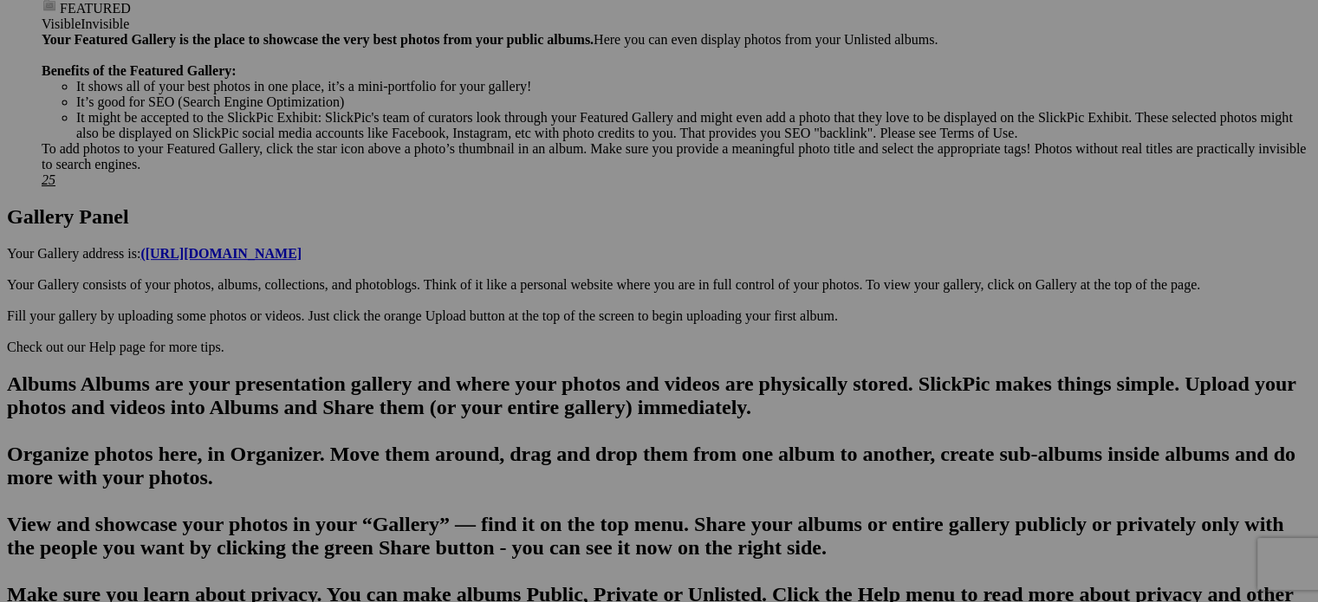
scroll to position [780, 0]
